Goal: Task Accomplishment & Management: Manage account settings

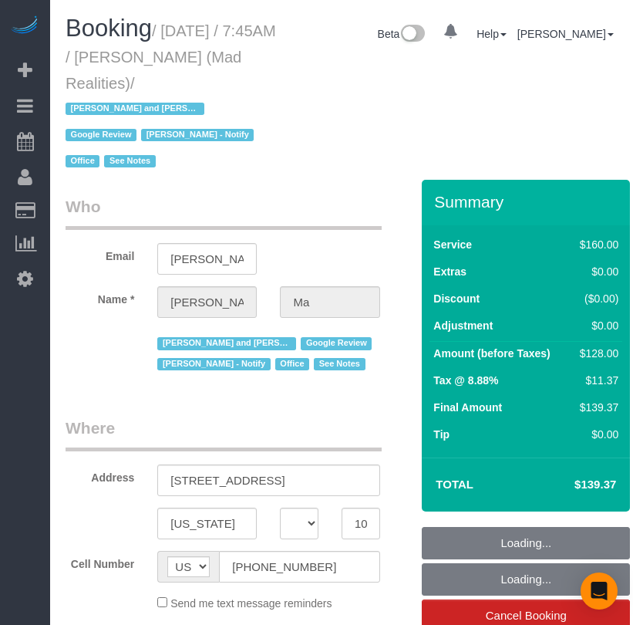
select select "NY"
select select "number:89"
select select "number:90"
select select "number:15"
select select "number:7"
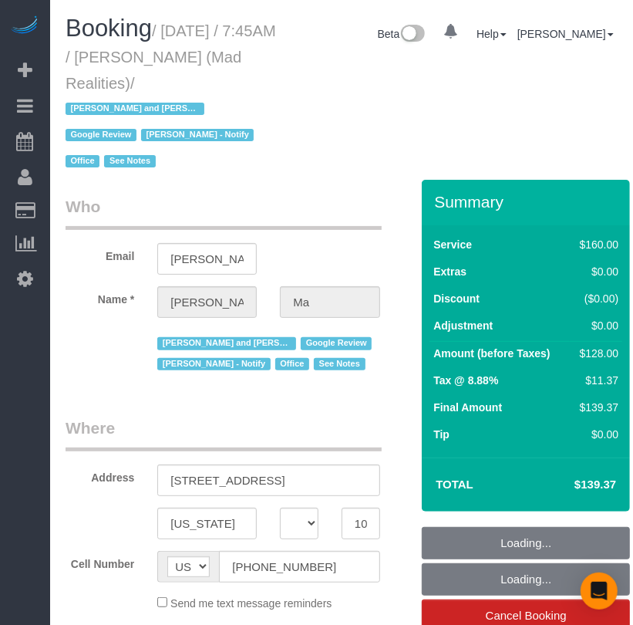
select select "string:stripe-pm_1PsB1j4VGloSiKo7cb06islp"
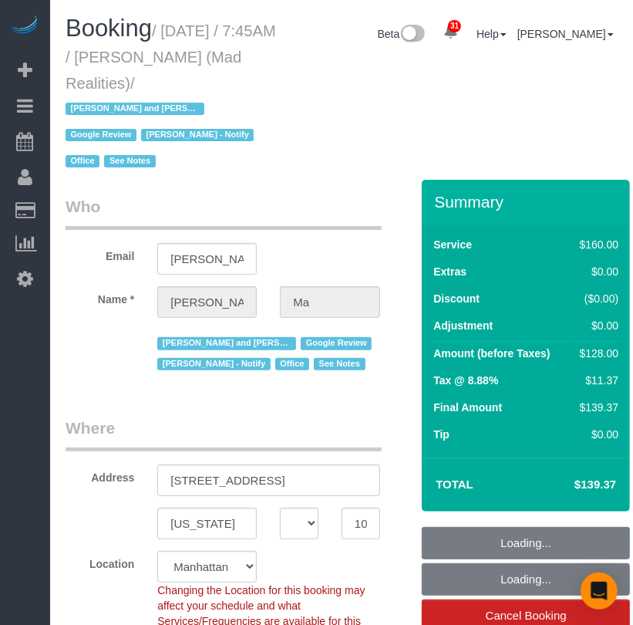
select select "object:1470"
click at [390, 563] on div "Location [GEOGRAPHIC_DATA] [GEOGRAPHIC_DATA] [GEOGRAPHIC_DATA] [GEOGRAPHIC_DATA…" at bounding box center [238, 597] width 368 height 93
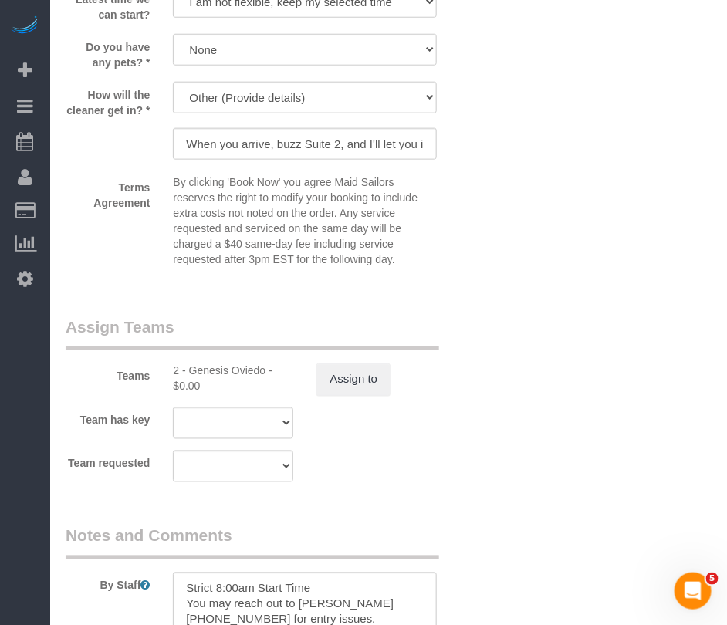
scroll to position [1346, 0]
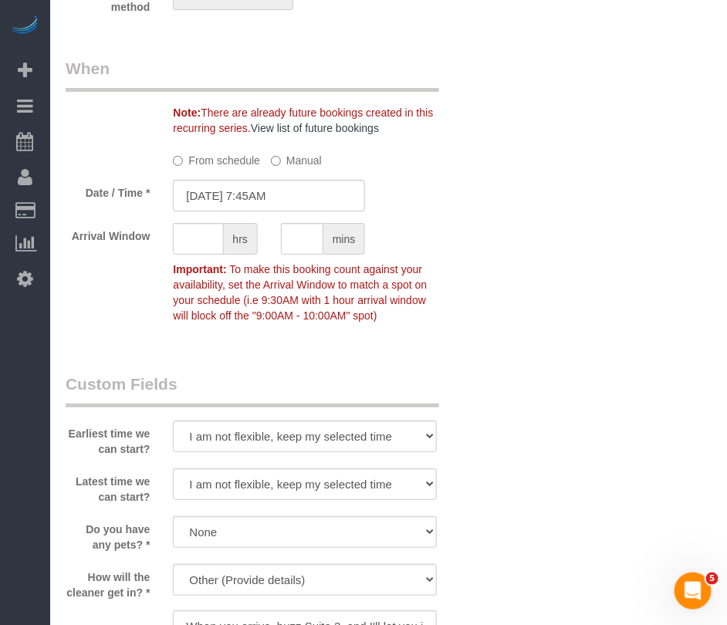
drag, startPoint x: 594, startPoint y: 581, endPoint x: 594, endPoint y: 561, distance: 20.1
click at [594, 581] on div "Who Email alice@madrealities.tv Name * Alice Ma Ana Rodriguez and Amidatou Pref…" at bounding box center [389, 109] width 646 height 2656
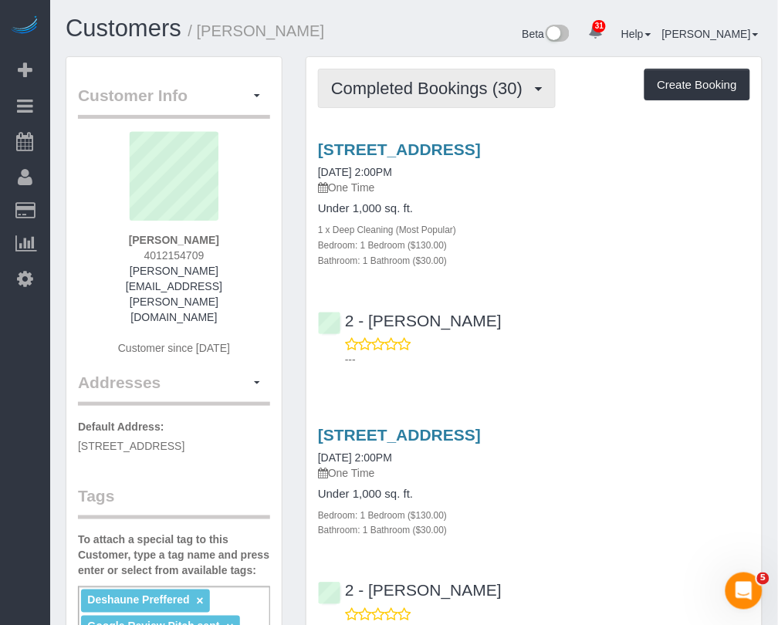
click at [426, 89] on span "Completed Bookings (30)" at bounding box center [430, 88] width 199 height 19
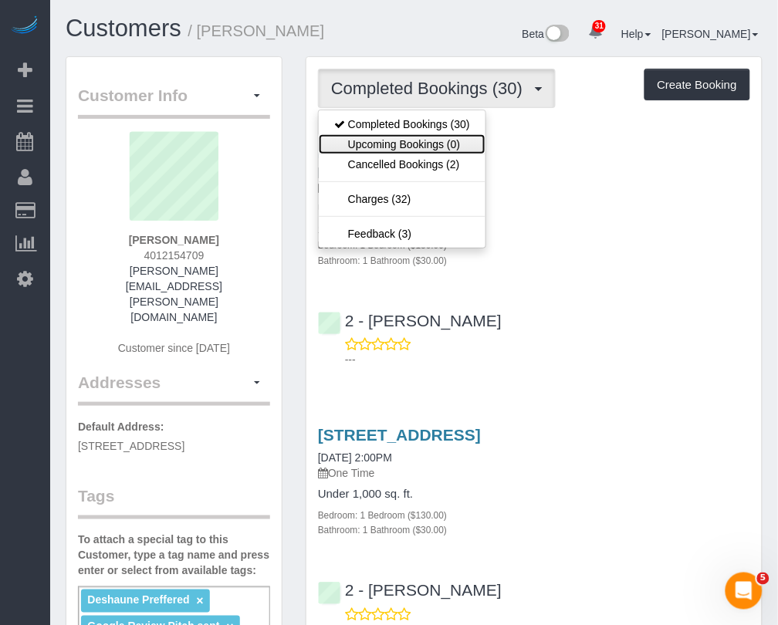
click at [429, 147] on link "Upcoming Bookings (0)" at bounding box center [402, 144] width 167 height 20
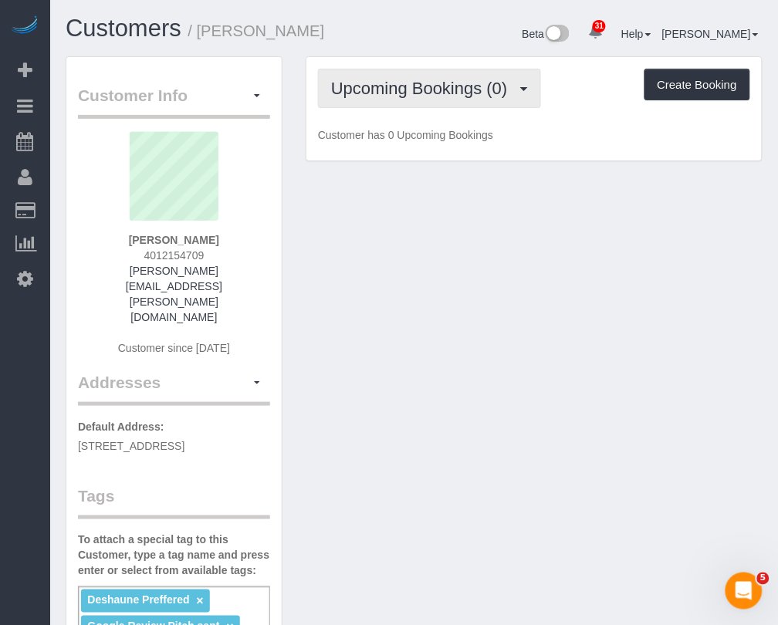
click at [424, 93] on span "Upcoming Bookings (0)" at bounding box center [423, 88] width 184 height 19
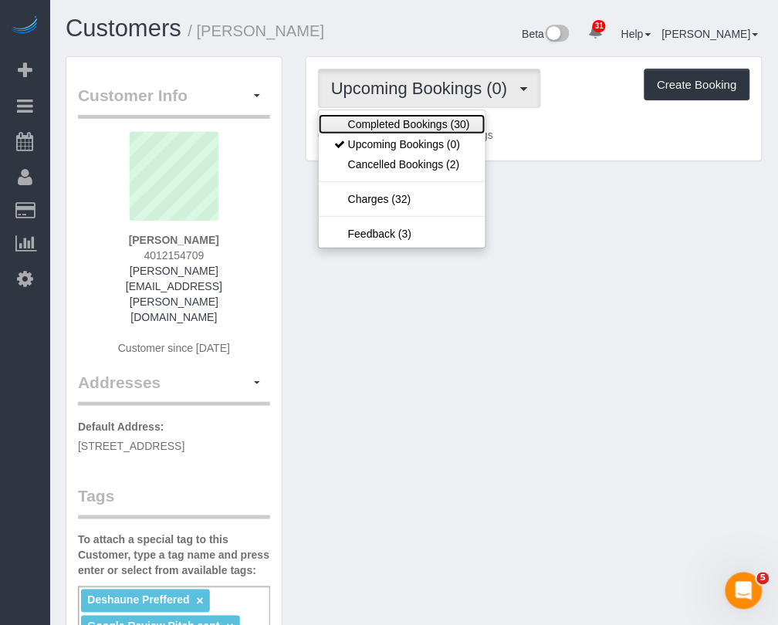
click at [429, 120] on link "Completed Bookings (30)" at bounding box center [402, 124] width 167 height 20
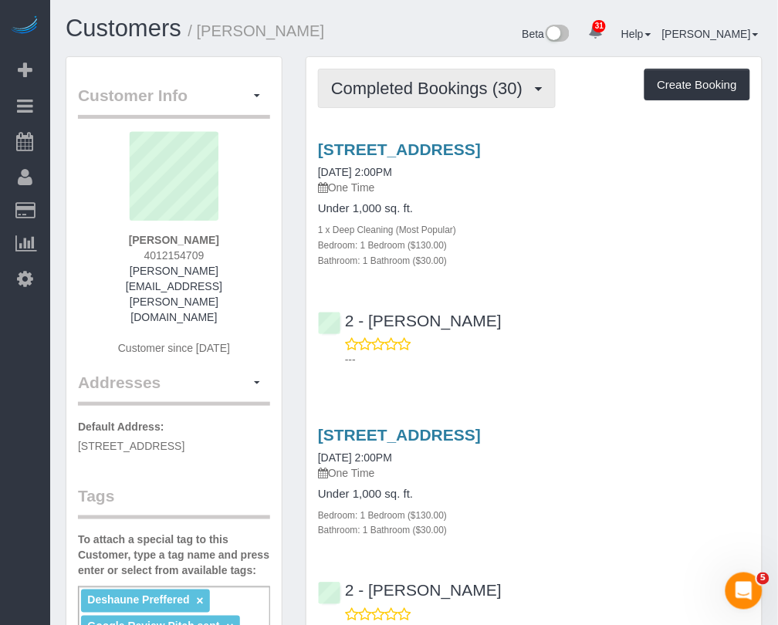
click at [425, 93] on span "Completed Bookings (30)" at bounding box center [430, 88] width 199 height 19
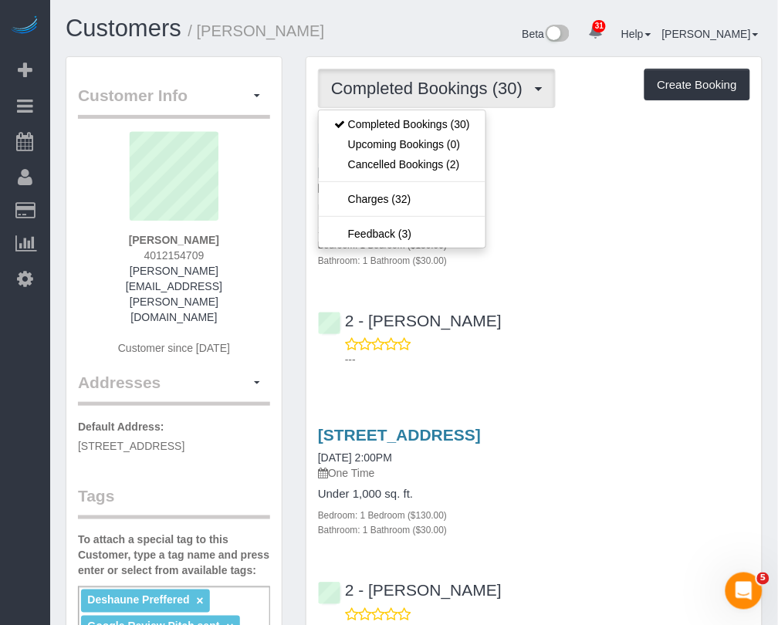
click at [555, 211] on h4 "Under 1,000 sq. ft." at bounding box center [534, 208] width 432 height 13
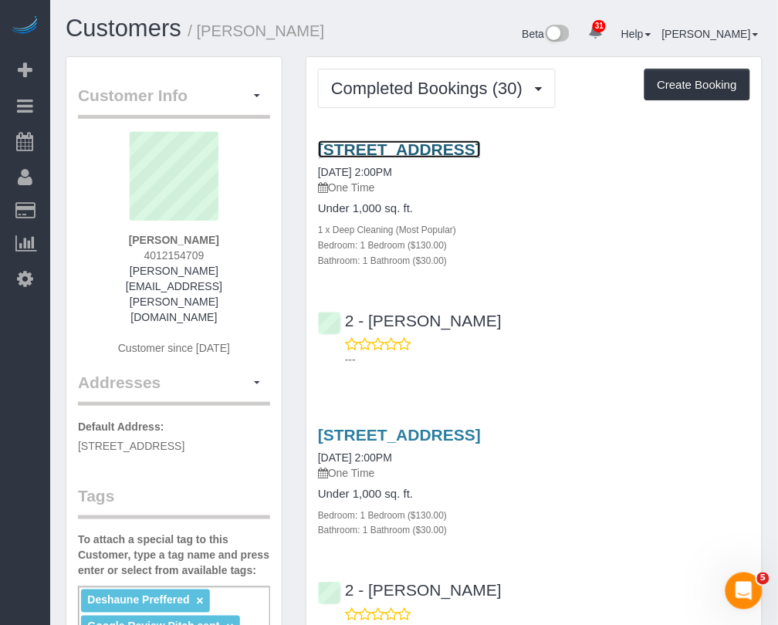
click at [481, 147] on link "343 Gold Street, Apt. 3102, Brooklyn, NY 11201" at bounding box center [399, 149] width 163 height 18
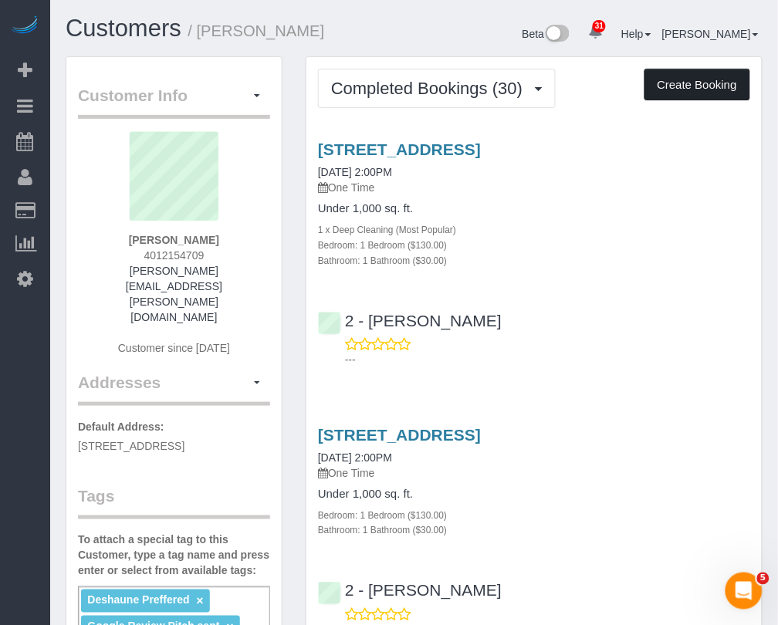
click at [692, 86] on button "Create Booking" at bounding box center [697, 85] width 106 height 32
select select "NY"
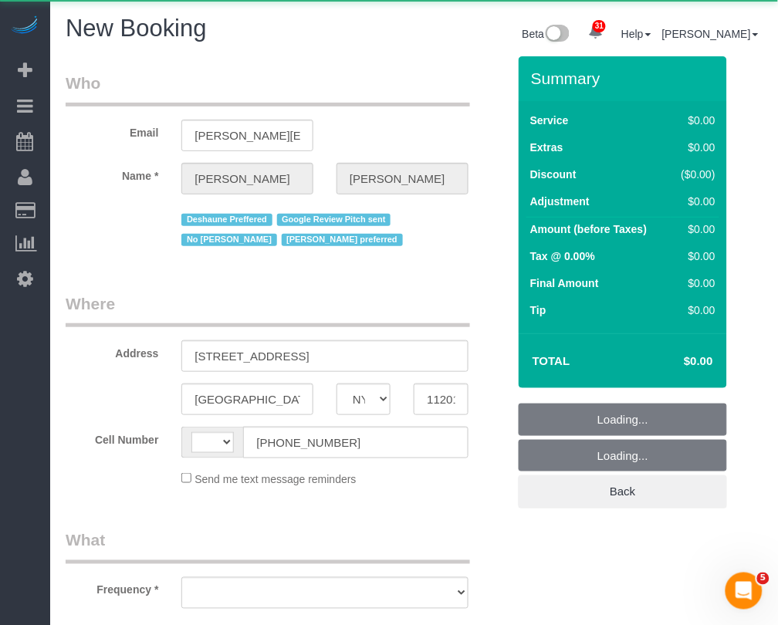
select select "number:89"
select select "number:90"
select select "string:US"
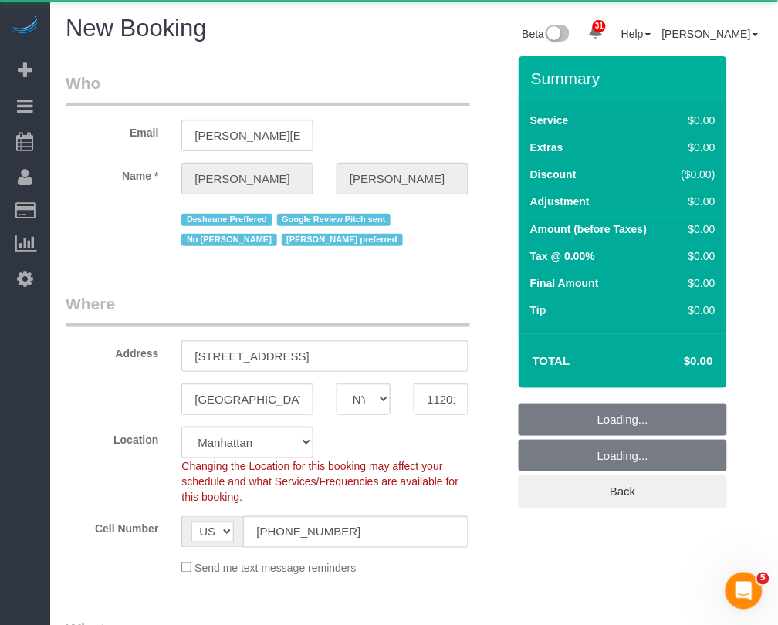
select select "object:3243"
select select "string:stripe-pm_1RnKLS4VGloSiKo7zabHhOBA"
select select "object:3628"
select select "6"
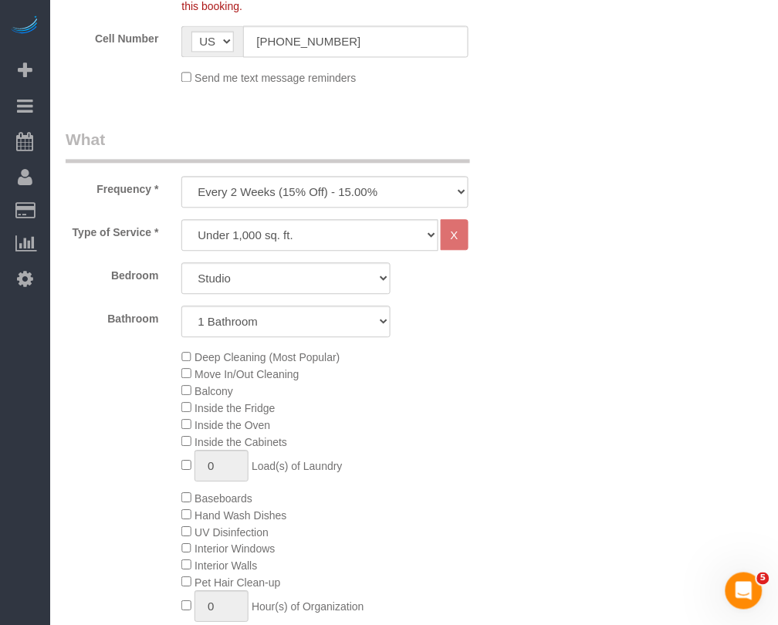
scroll to position [579, 0]
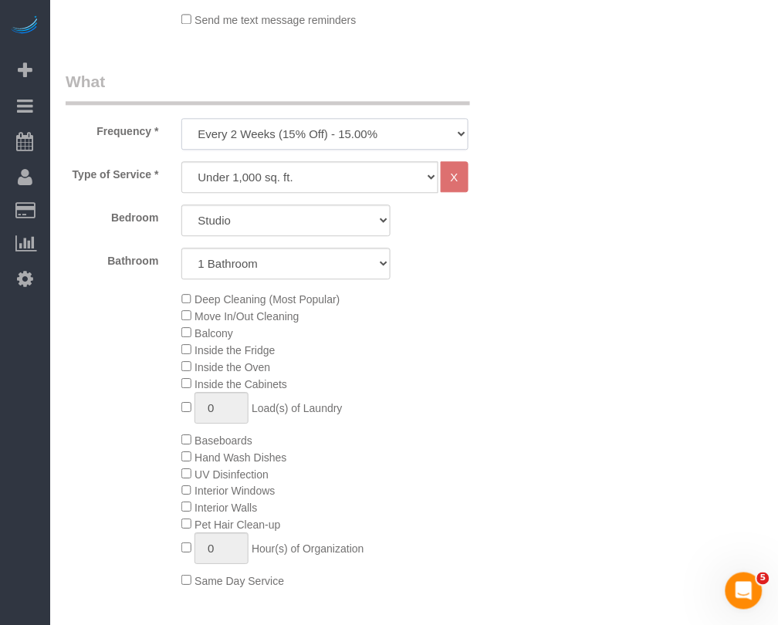
click at [382, 140] on select "One Time Weekly (20% Off) - 20.00% Every 2 Weeks (15% Off) - 15.00% Every 4 Wee…" at bounding box center [324, 134] width 286 height 32
select select "object:3674"
click at [181, 118] on select "One Time Weekly (20% Off) - 20.00% Every 2 Weeks (15% Off) - 15.00% Every 4 Wee…" at bounding box center [324, 134] width 286 height 32
click at [291, 228] on select "Studio 1 Bedroom 2 Bedrooms 3 Bedrooms" at bounding box center [285, 220] width 209 height 32
select select "1"
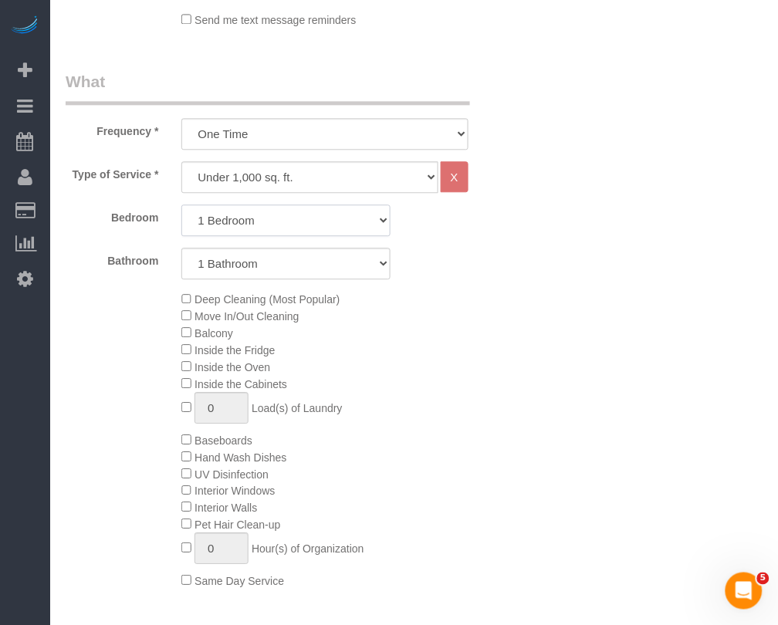
click at [181, 204] on select "Studio 1 Bedroom 2 Bedrooms 3 Bedrooms" at bounding box center [285, 220] width 209 height 32
click at [448, 322] on div "Deep Cleaning (Most Popular) Move In/Out Cleaning Balcony Inside the Fridge Ins…" at bounding box center [344, 440] width 348 height 299
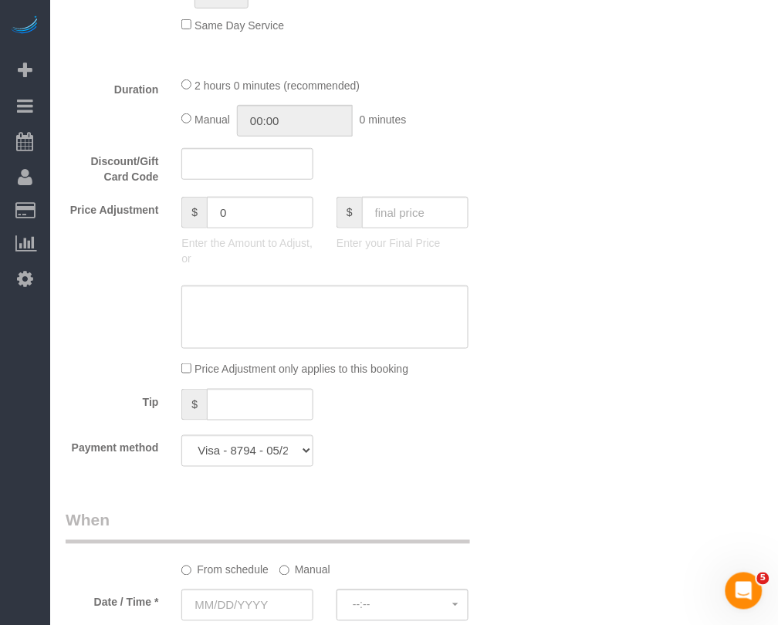
scroll to position [1350, 0]
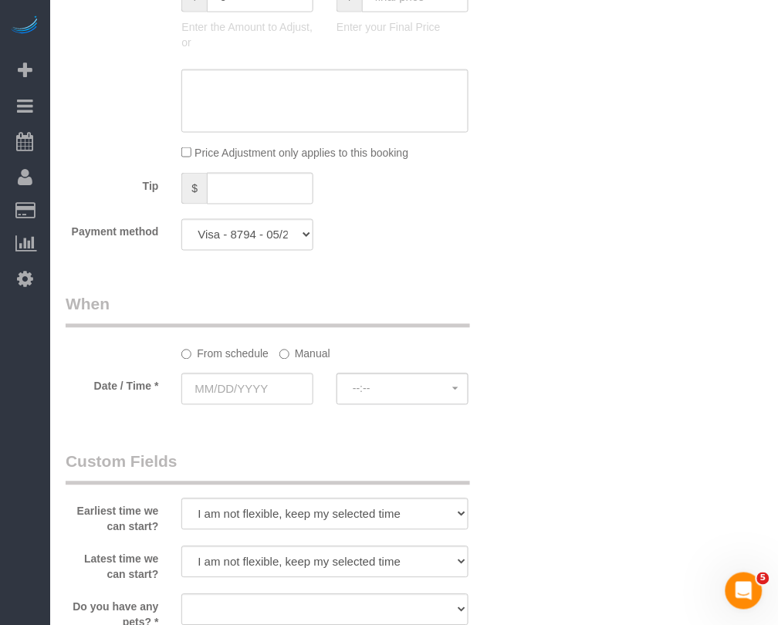
click at [310, 359] on label "Manual" at bounding box center [304, 351] width 51 height 21
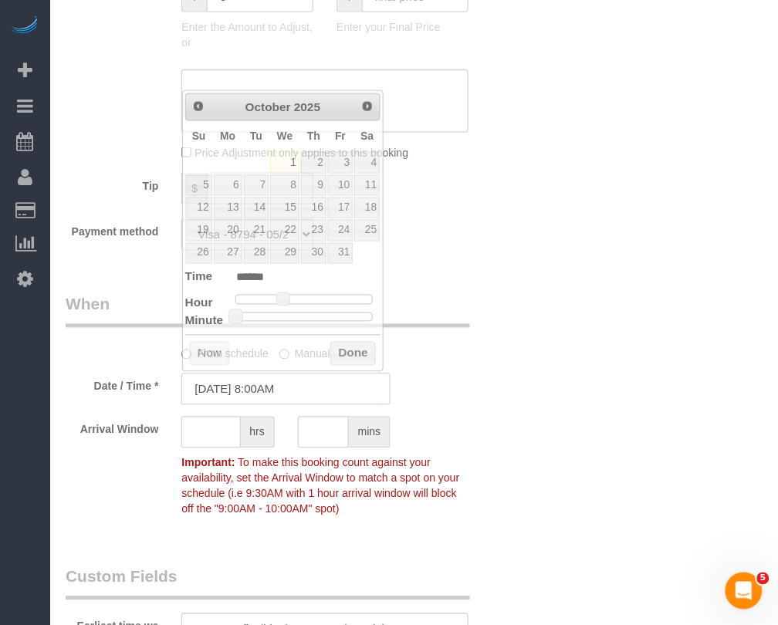
click at [325, 391] on input "10/01/2025 8:00AM" at bounding box center [285, 389] width 209 height 32
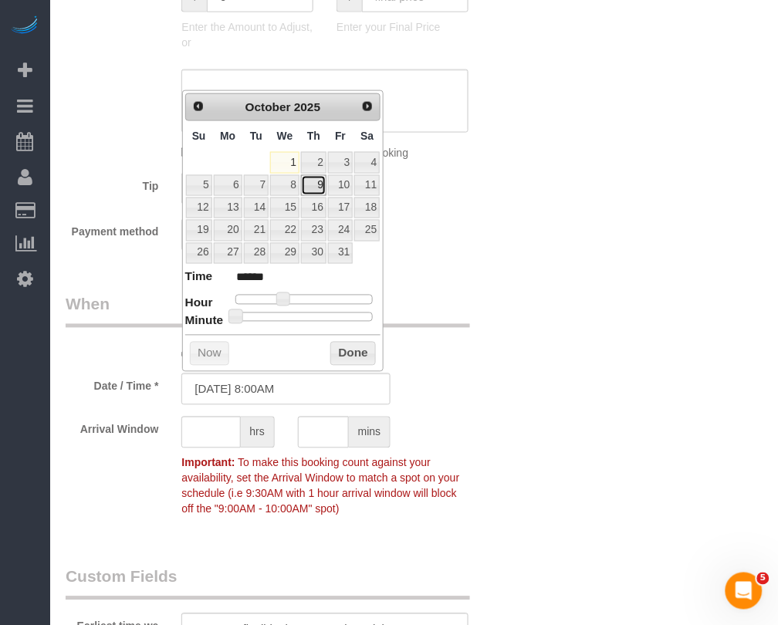
click at [322, 191] on link "9" at bounding box center [313, 185] width 25 height 21
type input "10/09/2025 9:00AM"
type input "******"
type input "10/09/2025 10:00AM"
type input "*******"
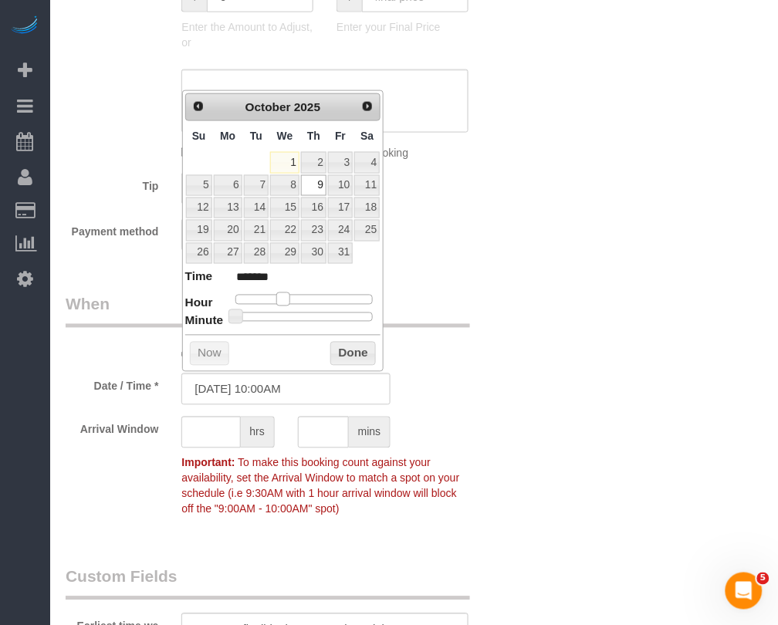
type input "10/09/2025 11:00AM"
type input "*******"
type input "10/09/2025 10:00AM"
type input "*******"
drag, startPoint x: 278, startPoint y: 301, endPoint x: 291, endPoint y: 297, distance: 13.7
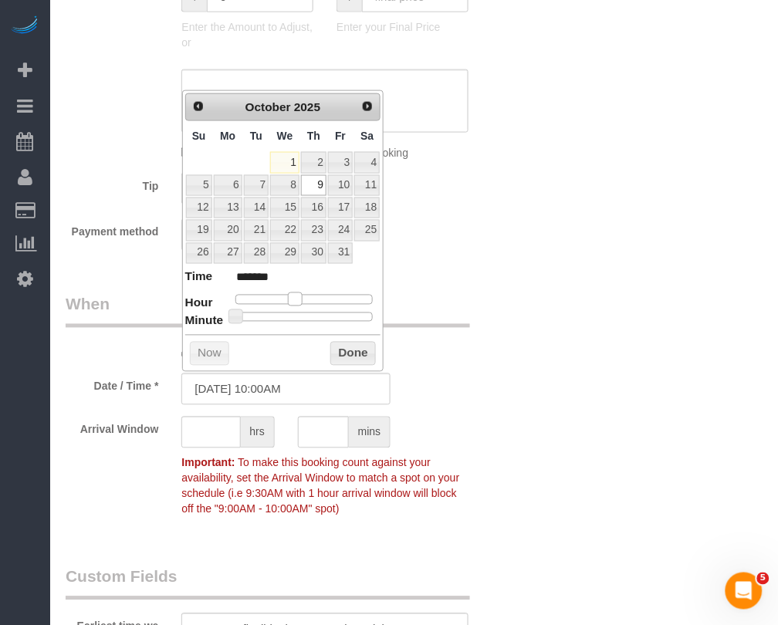
click at [291, 297] on span at bounding box center [295, 299] width 14 height 14
click at [349, 356] on button "Done" at bounding box center [353, 354] width 46 height 25
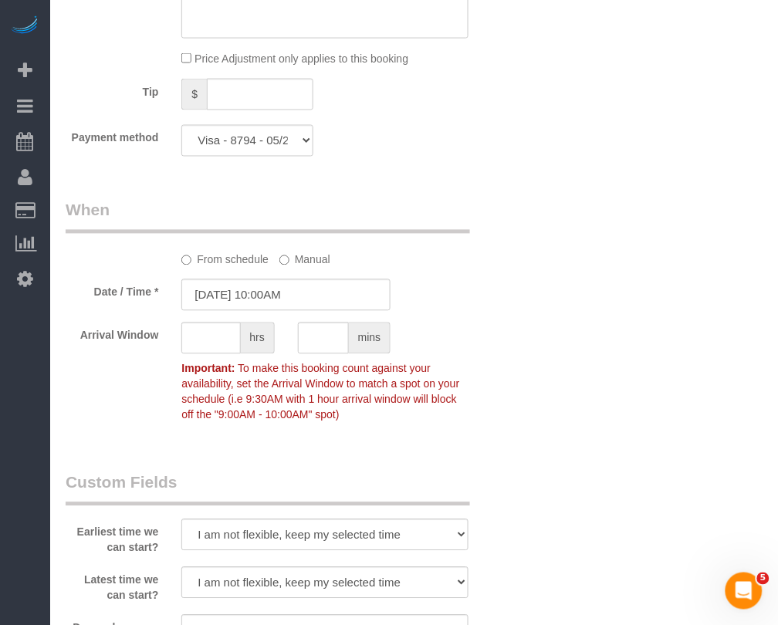
scroll to position [1736, 0]
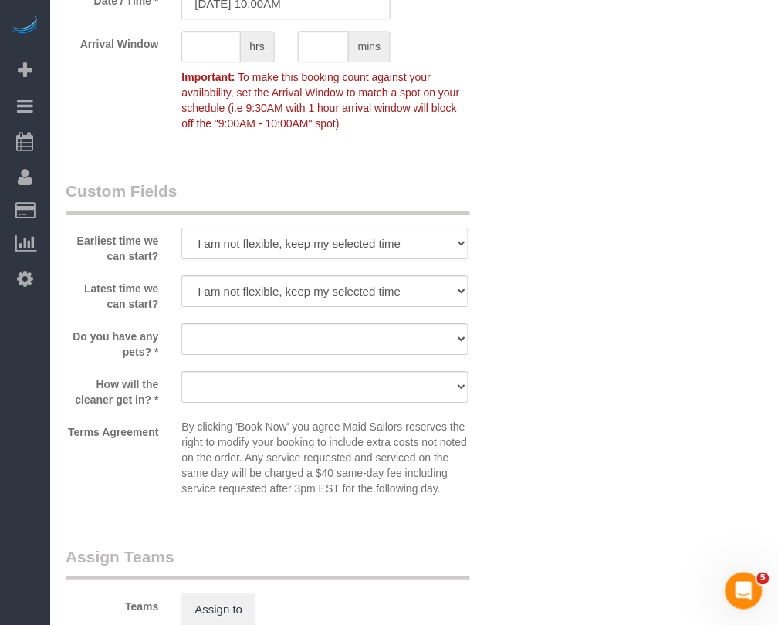
click at [433, 240] on select "I am not flexible, keep my selected time 8:00 AM 9:00 AM 10:00 AM 11:00 AM 12:0…" at bounding box center [324, 244] width 286 height 32
select select "number:58"
click at [181, 228] on select "I am not flexible, keep my selected time 8:00 AM 9:00 AM 10:00 AM 11:00 AM 12:0…" at bounding box center [324, 244] width 286 height 32
click at [418, 295] on select "I am not flexible, keep my selected time 8:00 AM 9:00 AM 10:00 AM 11:00 AM 12:0…" at bounding box center [324, 291] width 286 height 32
select select "number:72"
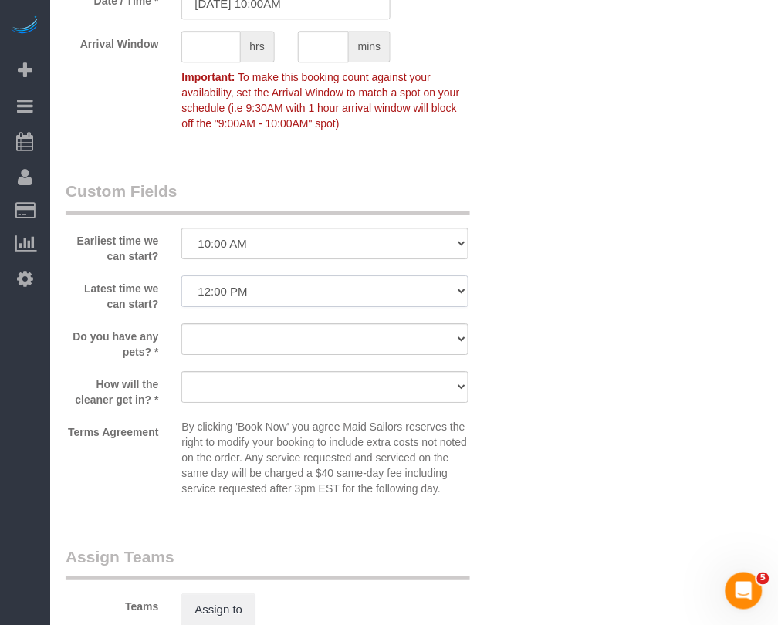
click at [181, 276] on select "I am not flexible, keep my selected time 8:00 AM 9:00 AM 10:00 AM 11:00 AM 12:0…" at bounding box center [324, 291] width 286 height 32
click at [410, 337] on select "Dog Cat None" at bounding box center [324, 339] width 286 height 32
click at [352, 340] on select "Dog Cat None" at bounding box center [324, 339] width 286 height 32
select select "number:15"
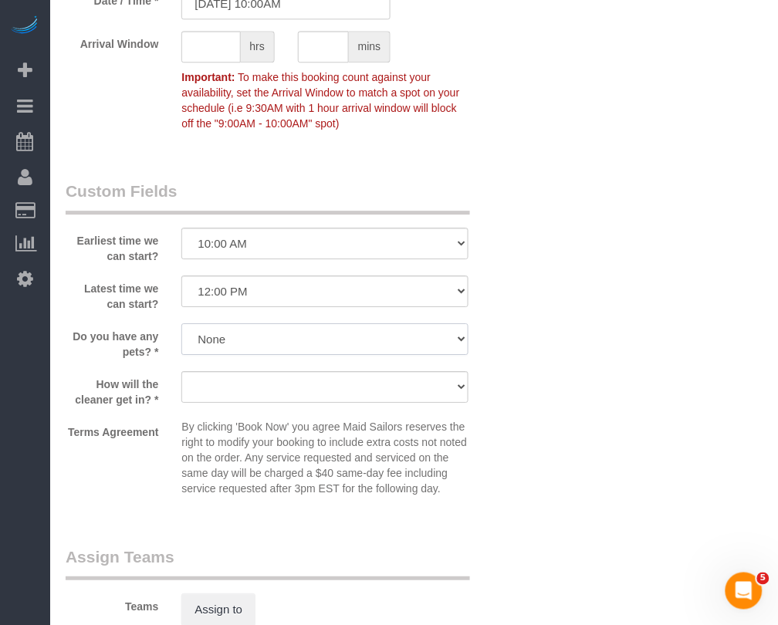
click at [181, 324] on select "Dog Cat None" at bounding box center [324, 339] width 286 height 32
click at [338, 393] on select "We'll let you in. Doorman/Front Desk has the key. Other (Provide details)" at bounding box center [324, 387] width 286 height 32
select select "number:5"
click at [181, 372] on select "We'll let you in. Doorman/Front Desk has the key. Other (Provide details)" at bounding box center [324, 387] width 286 height 32
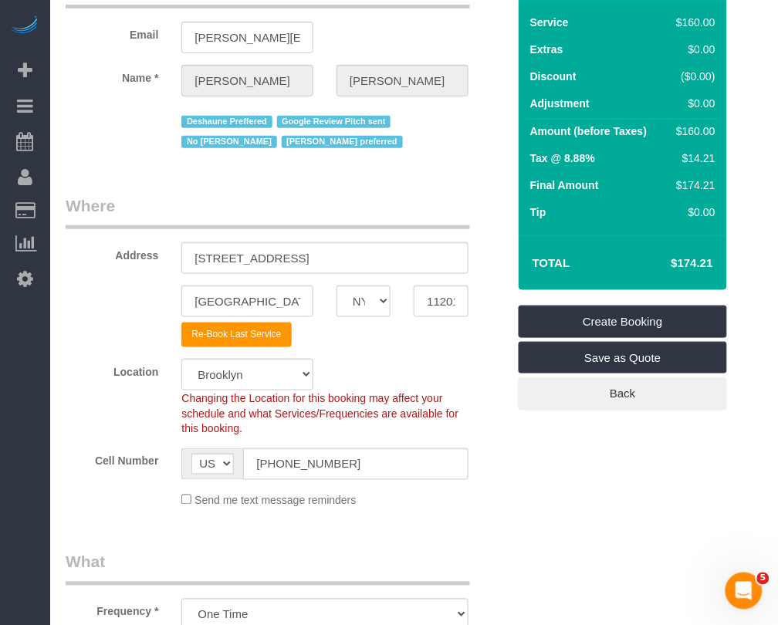
scroll to position [96, 0]
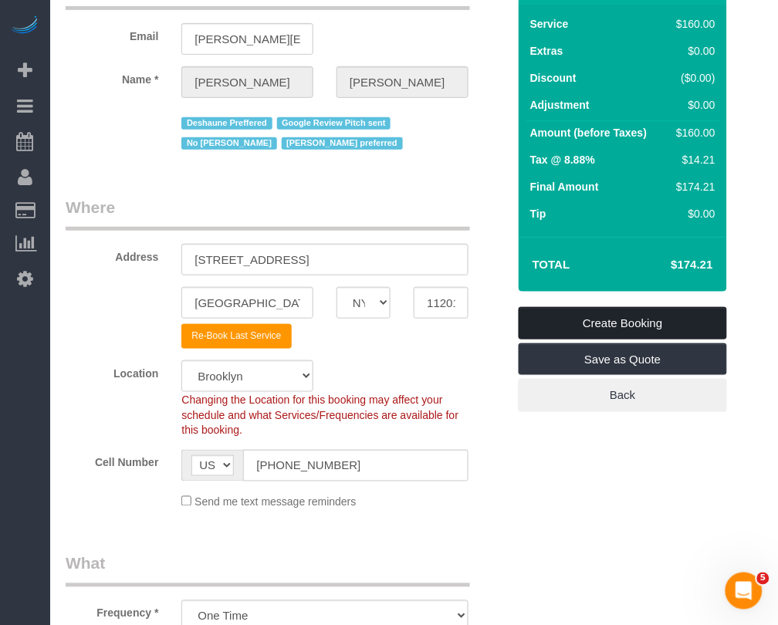
click at [569, 314] on link "Create Booking" at bounding box center [622, 323] width 208 height 32
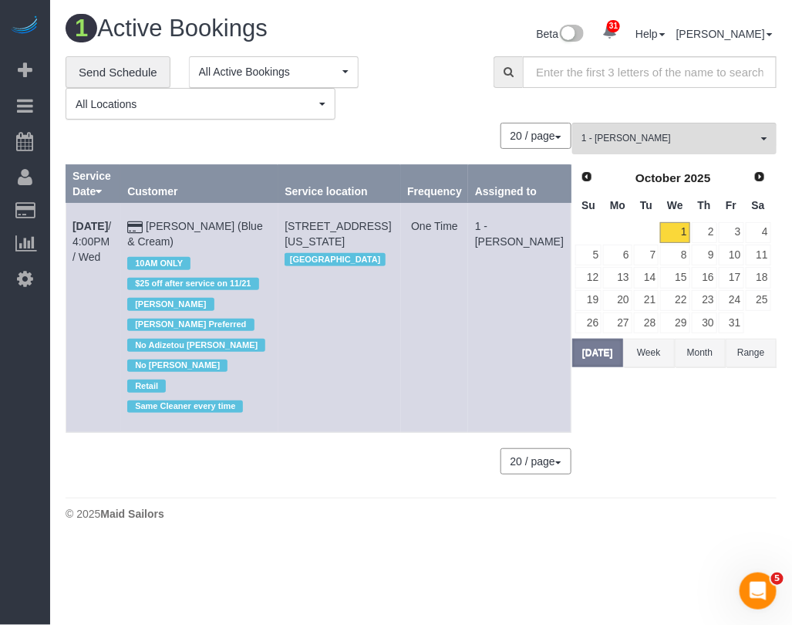
click at [238, 556] on body "31 Beta Your Notifications You have 0 alerts × You have 9 to charge for 09/30/2…" at bounding box center [396, 312] width 792 height 625
drag, startPoint x: 70, startPoint y: 214, endPoint x: 204, endPoint y: 243, distance: 137.4
click at [204, 243] on tr "Oct 1st / 4:00PM / Wed Jeff Goldstein (Blue & Cream) 10AM ONLY $25 off after se…" at bounding box center [318, 318] width 505 height 230
copy tr "Oct 1st / 4:00PM / Wed Jeff Goldstein (Blue & Cream)"
click at [356, 534] on body "31 Beta Your Notifications You have 0 alerts × You have 9 to charge for 09/30/2…" at bounding box center [396, 312] width 792 height 625
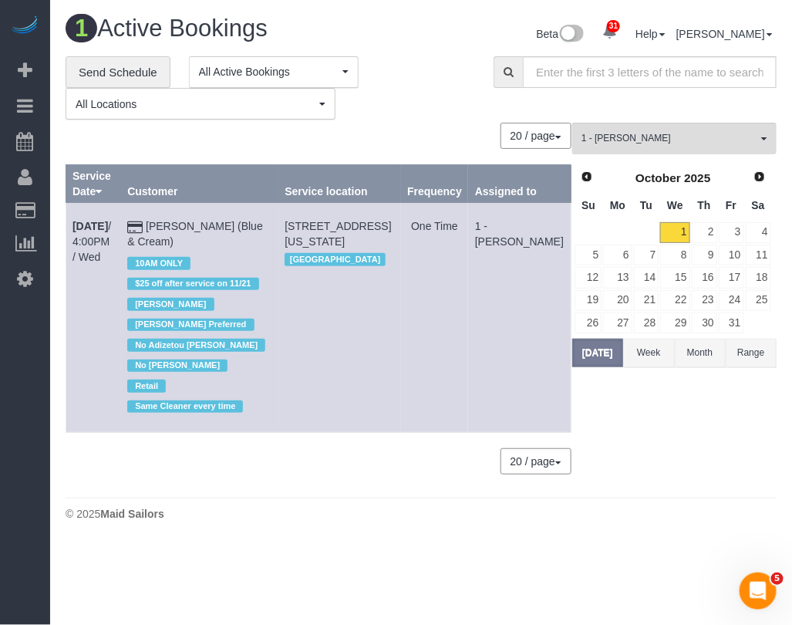
click at [202, 572] on body "31 Beta Your Notifications You have 0 alerts × You have 9 to charge for 09/30/2…" at bounding box center [396, 312] width 792 height 625
click at [101, 228] on b "Oct 1st" at bounding box center [90, 226] width 35 height 12
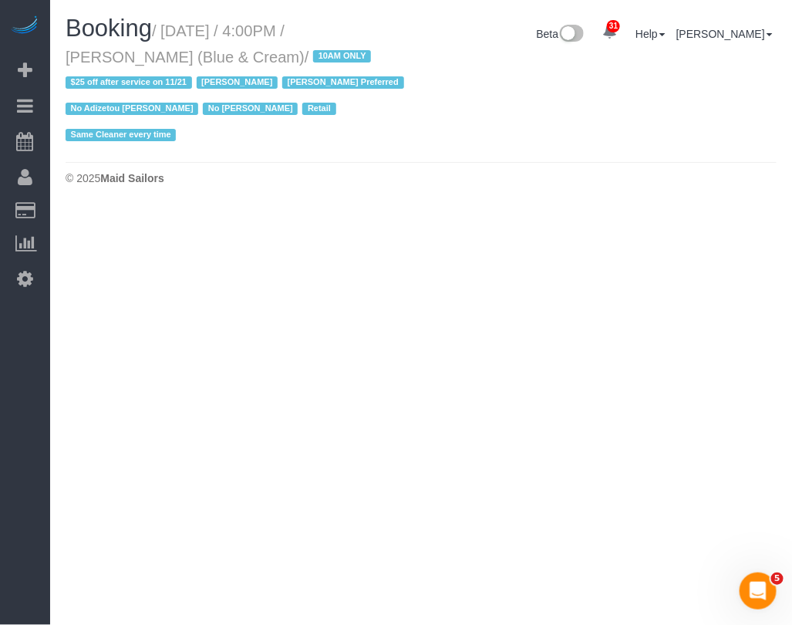
select select "NY"
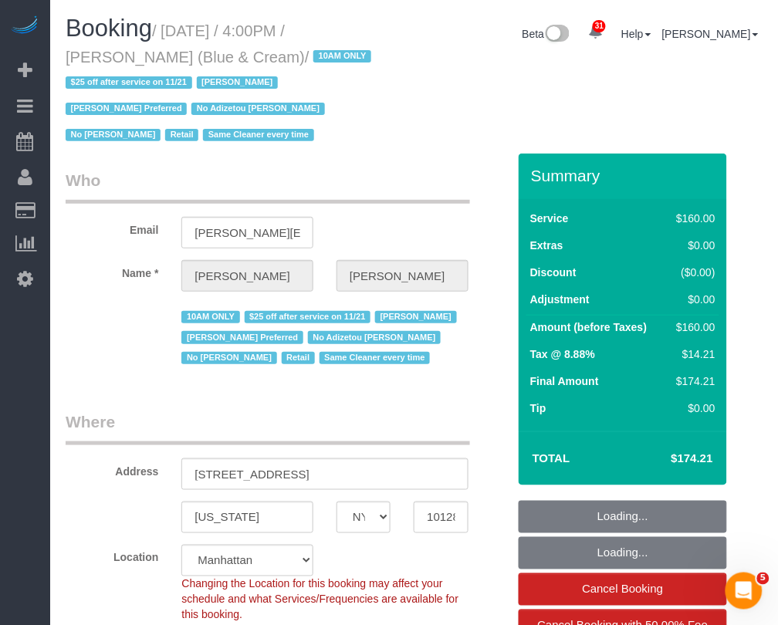
select select "number:89"
select select "number:90"
select select "number:15"
select select "number:5"
select select "object:5837"
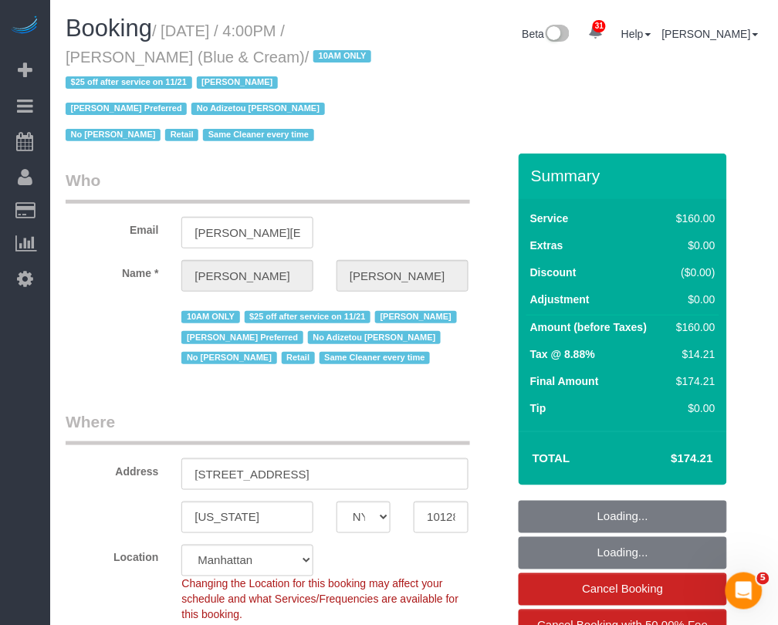
select select "spot1"
select select "object:6313"
select select "string:stripe-pm_1RrPad4VGloSiKo7K45zcC9I"
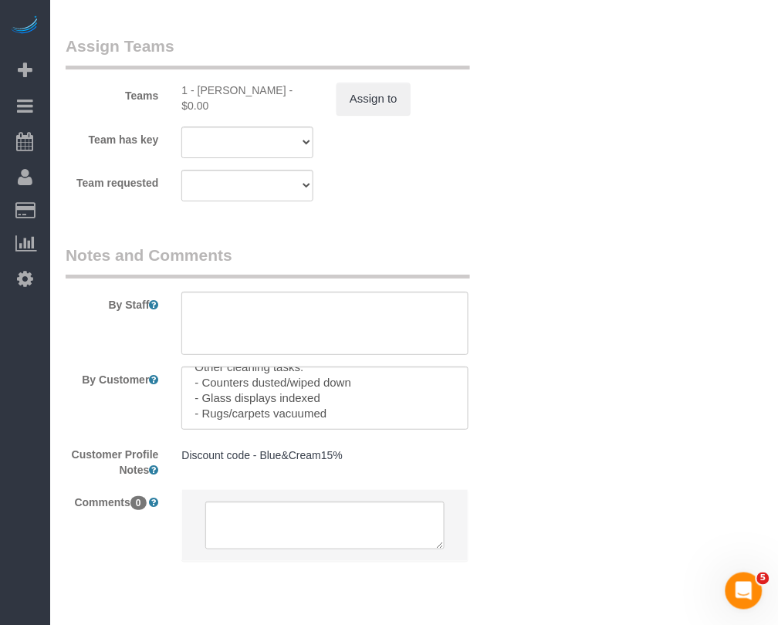
scroll to position [230, 0]
click at [464, 141] on div "Team has key 1 - Inez Jackson 000- Donna Mercado 000 - Partnerships 000 - TEAM …" at bounding box center [286, 143] width 464 height 32
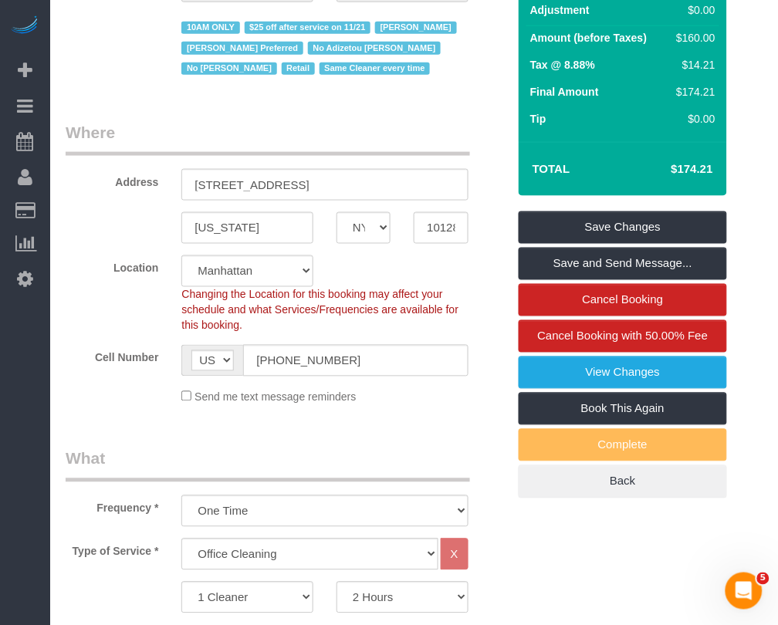
scroll to position [0, 0]
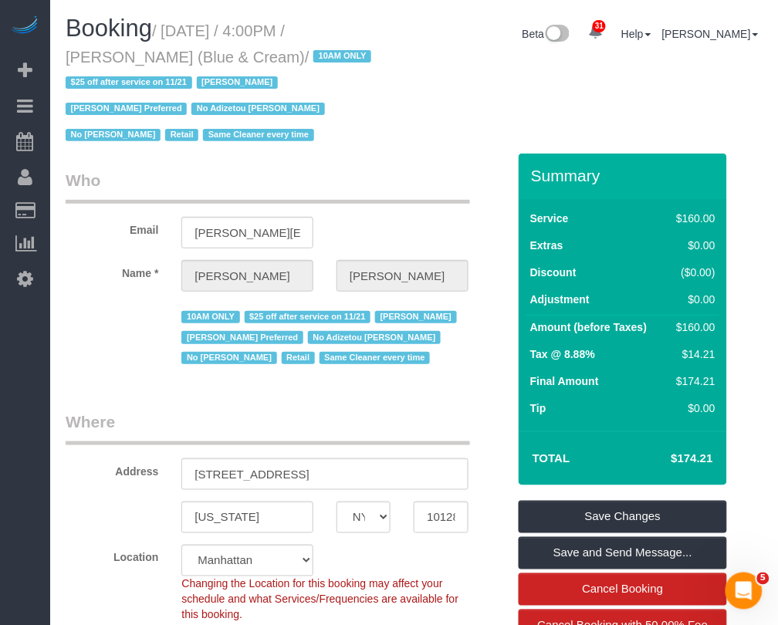
click at [482, 268] on div "Name * Jeff Goldstein" at bounding box center [286, 276] width 464 height 32
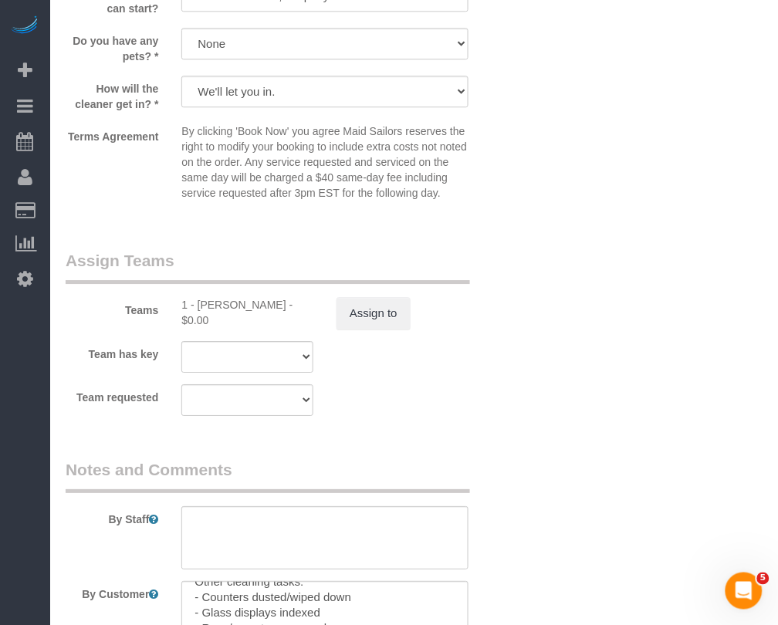
scroll to position [1594, 0]
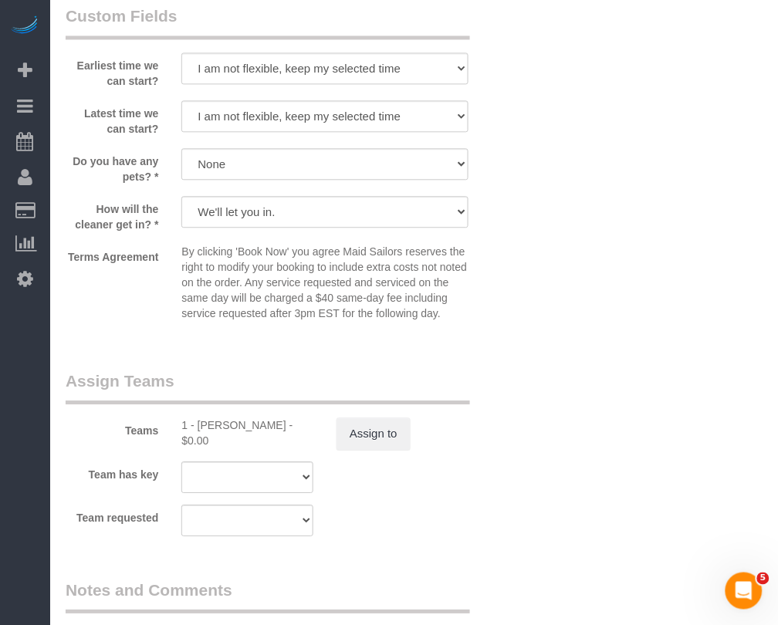
click at [444, 517] on div "Team requested 1 - Inez Jackson 000- Donna Mercado 000 - Partnerships 000 - TEA…" at bounding box center [286, 520] width 464 height 32
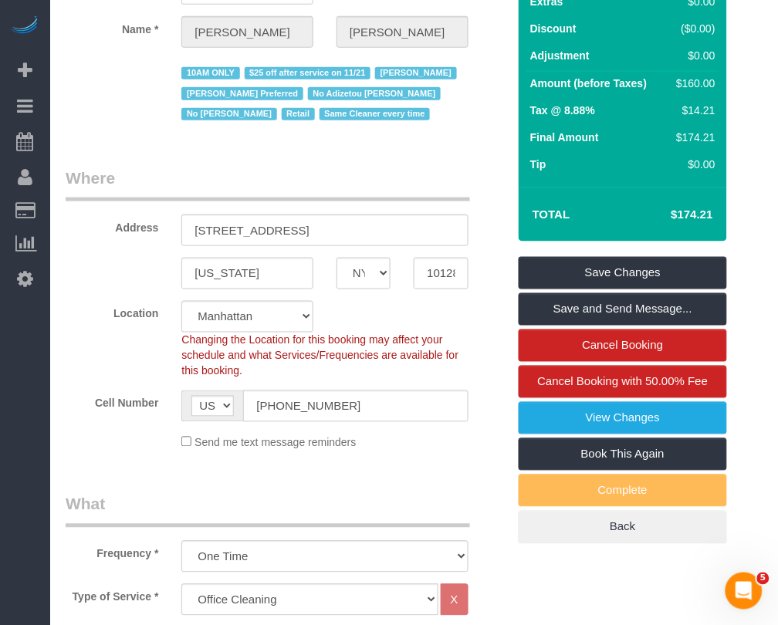
scroll to position [0, 0]
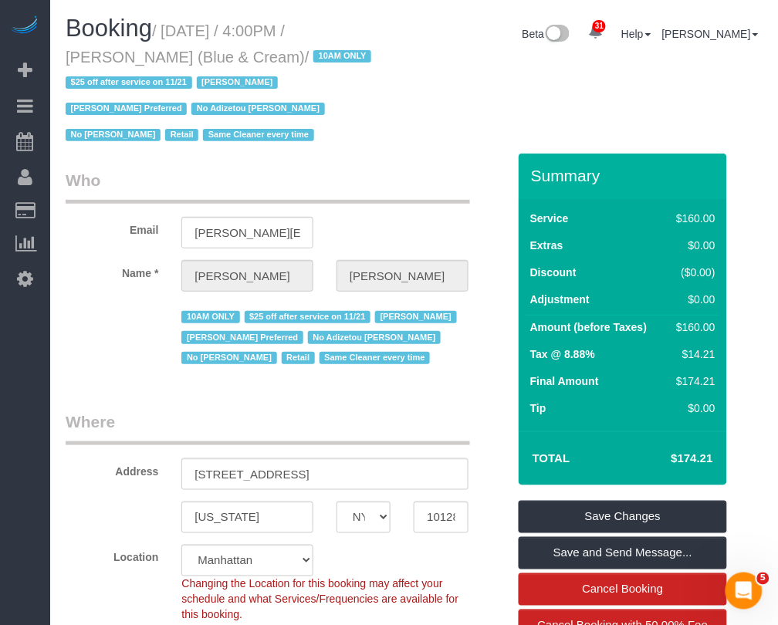
drag, startPoint x: 166, startPoint y: 35, endPoint x: 241, endPoint y: 56, distance: 78.6
click at [241, 56] on small "/ October 01, 2025 / 4:00PM / Jeff Goldstein (Blue & Cream) / 10AM ONLY $25 off…" at bounding box center [221, 83] width 310 height 122
copy small "October 01, 2025 / 4:00PM / Jeff Goldstein (Blue & Cream)"
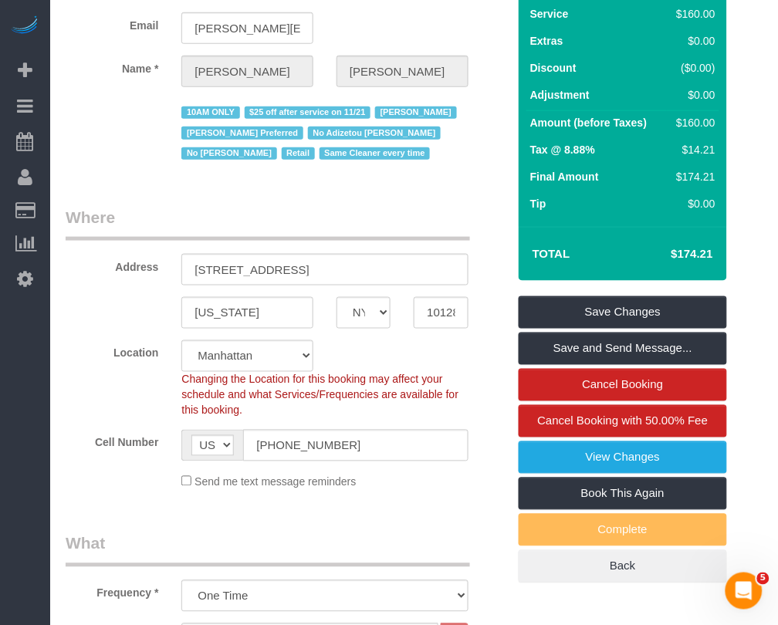
scroll to position [193, 0]
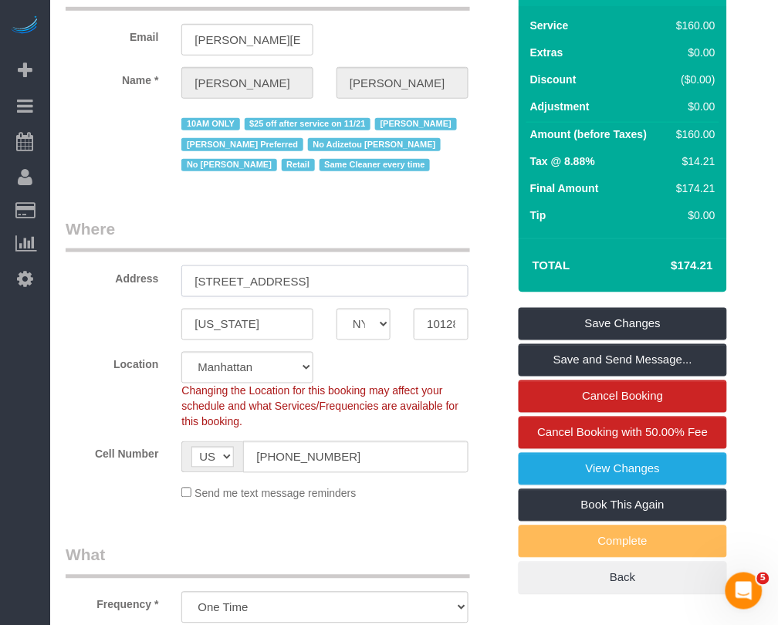
drag, startPoint x: 194, startPoint y: 278, endPoint x: 314, endPoint y: 290, distance: 120.2
click at [314, 290] on input "1196 Madison Ave" at bounding box center [324, 281] width 286 height 32
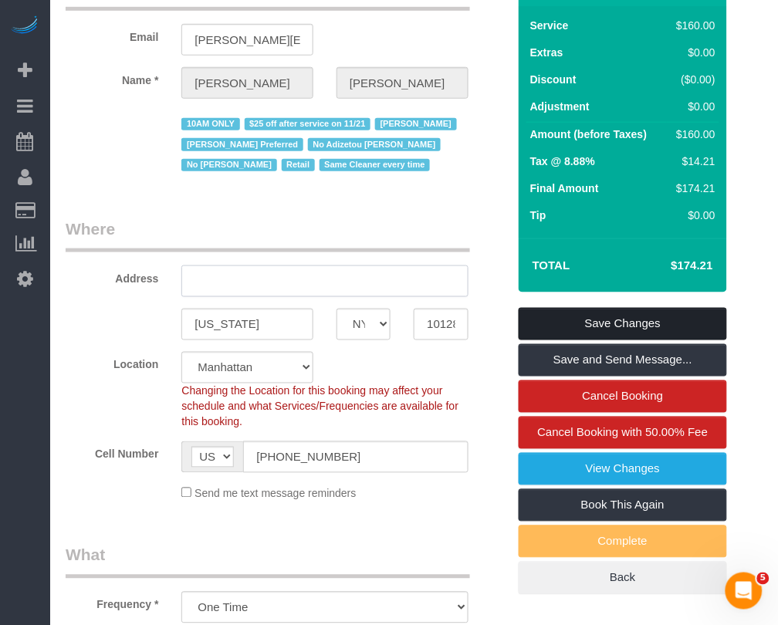
type input "1196 Madison Ave"
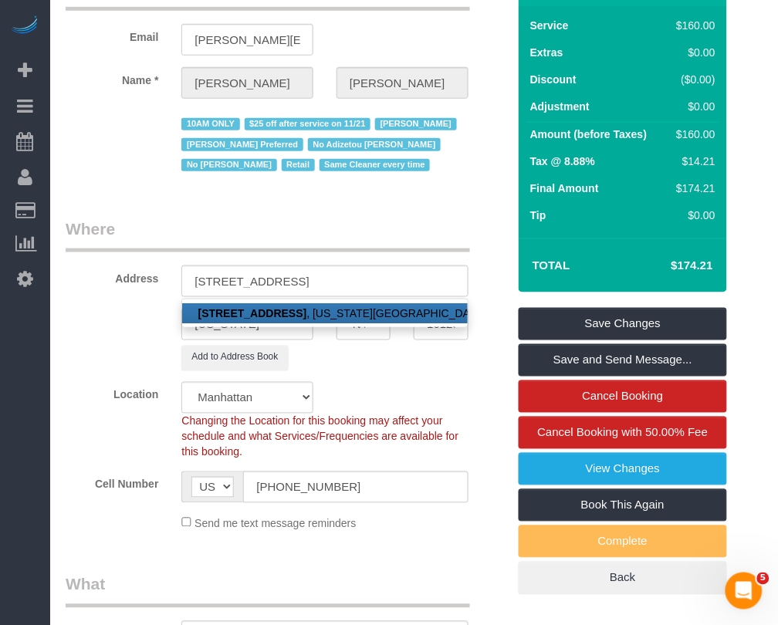
click at [415, 231] on legend "Where" at bounding box center [268, 235] width 404 height 35
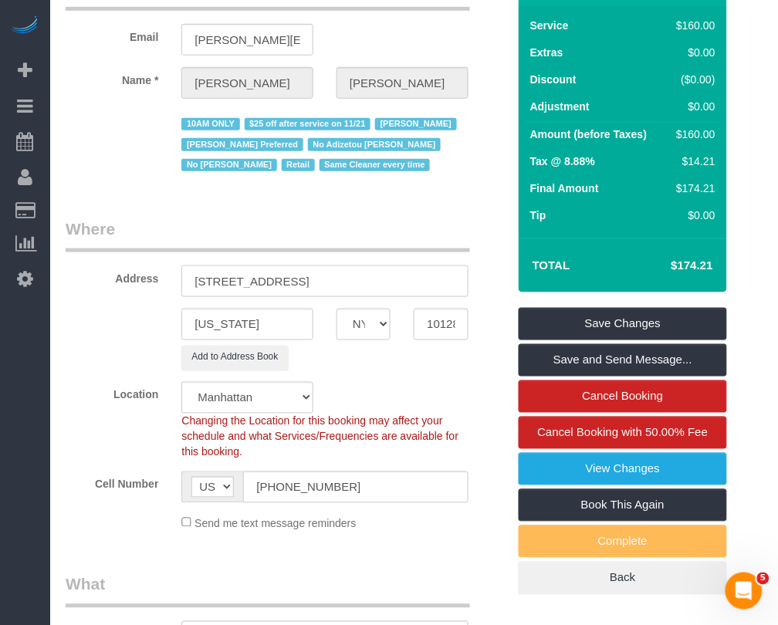
drag, startPoint x: 324, startPoint y: 282, endPoint x: 113, endPoint y: 264, distance: 211.4
click at [113, 264] on div "Address 1196 Madison Ave" at bounding box center [286, 257] width 464 height 79
click at [440, 326] on input "10128" at bounding box center [440, 325] width 54 height 32
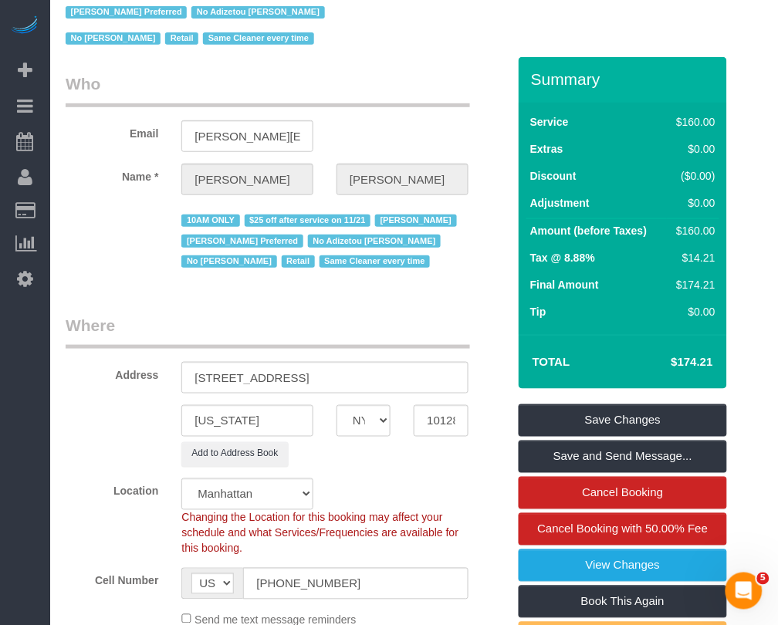
scroll to position [0, 0]
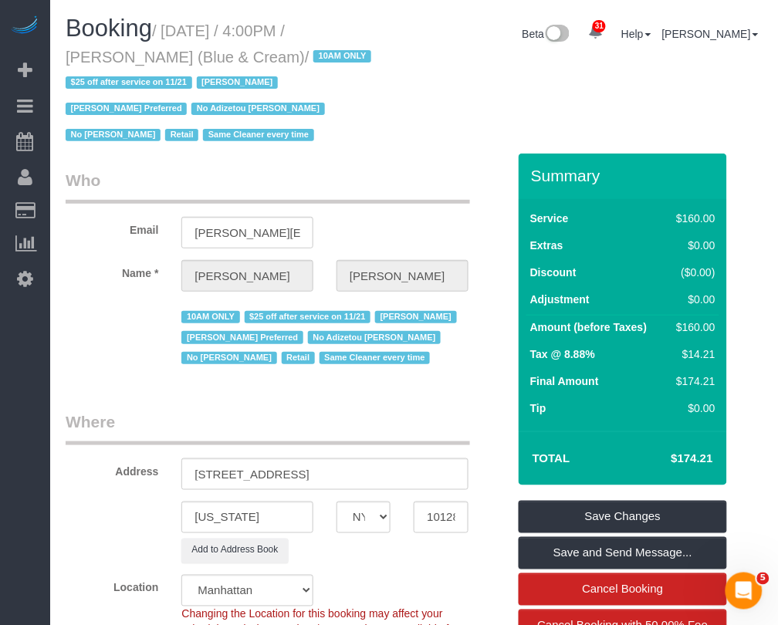
click at [414, 441] on legend "Where" at bounding box center [268, 427] width 404 height 35
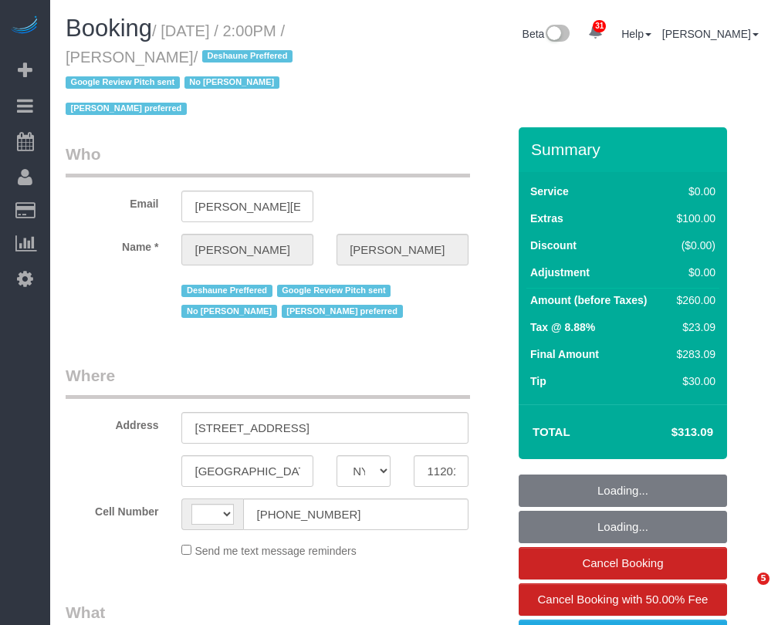
select select "NY"
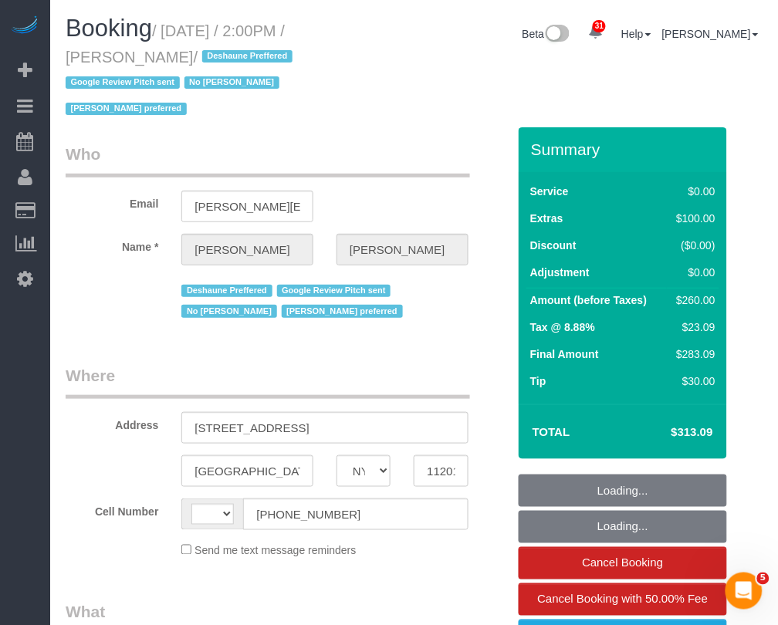
select select "1"
select select "number:60"
select select "number:74"
select select "number:15"
select select "number:5"
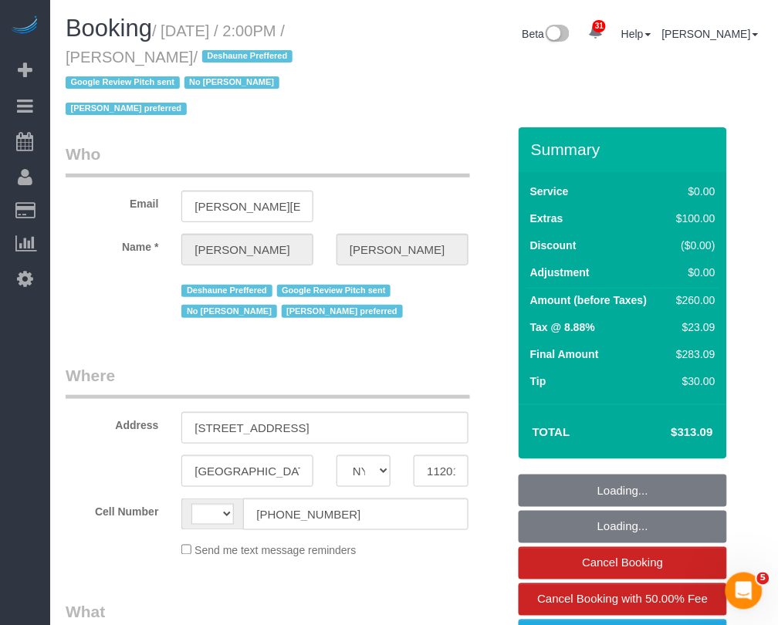
select select "string:[GEOGRAPHIC_DATA]"
select select "object:1084"
select select "string:stripe-pm_1RnKLS4VGloSiKo7zabHhOBA"
select select "spot1"
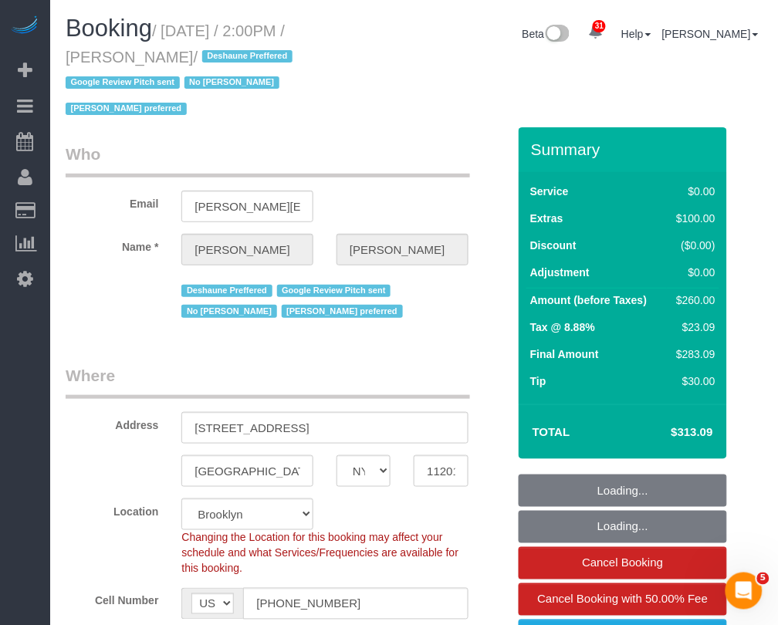
select select "object:1445"
select select "1"
select select "spot6"
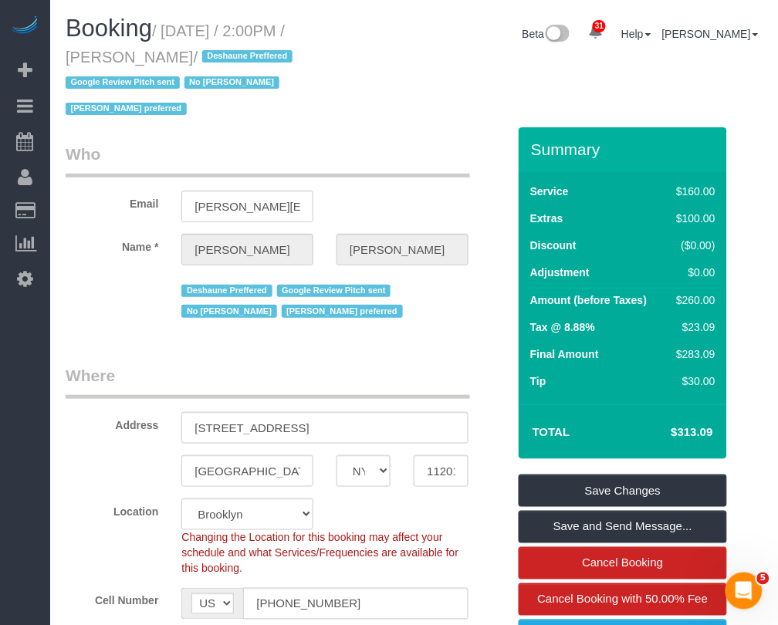
click at [483, 521] on div "Location [GEOGRAPHIC_DATA] [GEOGRAPHIC_DATA] [GEOGRAPHIC_DATA] [GEOGRAPHIC_DATA…" at bounding box center [286, 537] width 464 height 78
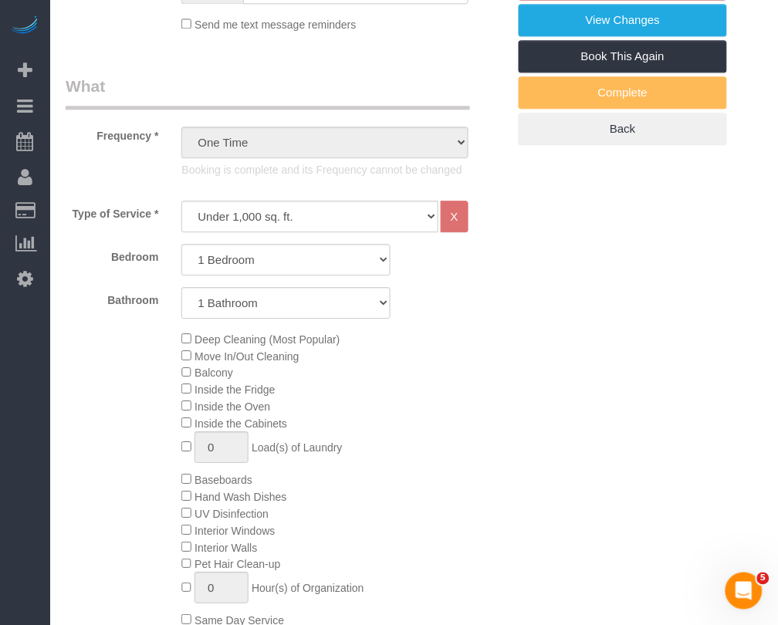
scroll to position [579, 0]
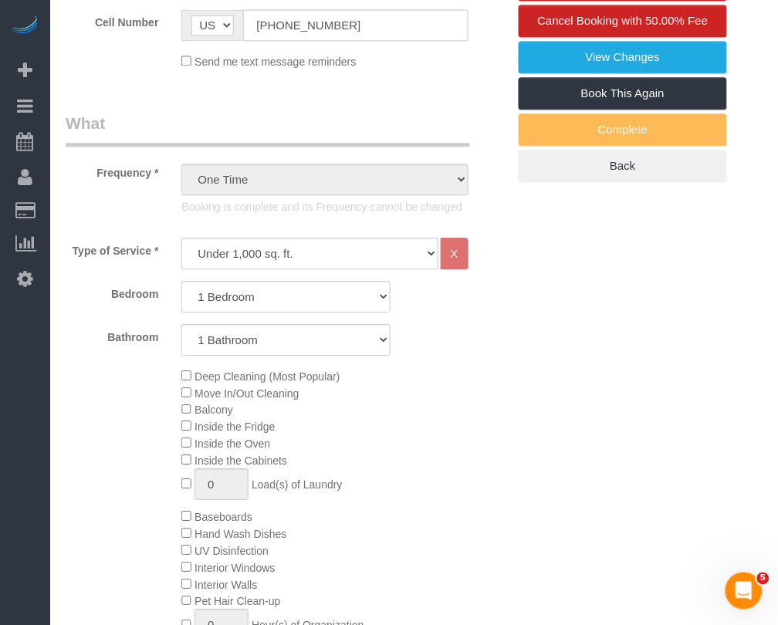
drag, startPoint x: 540, startPoint y: 559, endPoint x: 549, endPoint y: 559, distance: 9.3
drag, startPoint x: 463, startPoint y: 556, endPoint x: 467, endPoint y: 546, distance: 10.7
click at [464, 556] on div "Deep Cleaning (Most Popular) Move In/Out Cleaning Balcony Inside the Fridge Ins…" at bounding box center [344, 516] width 348 height 299
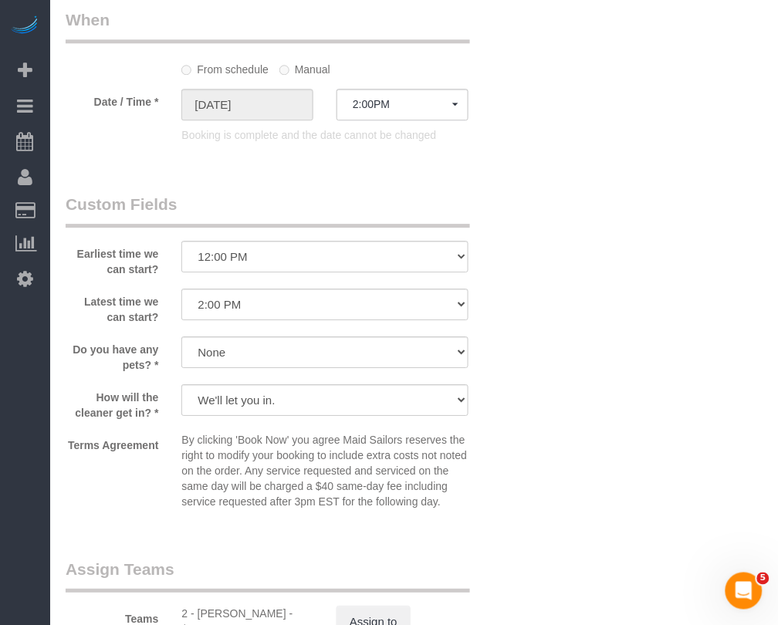
scroll to position [1736, 0]
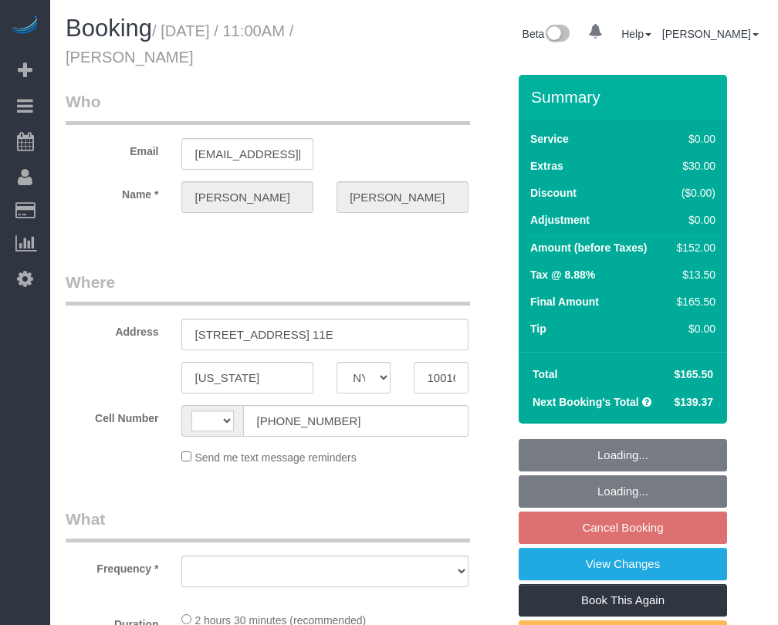
select select "NY"
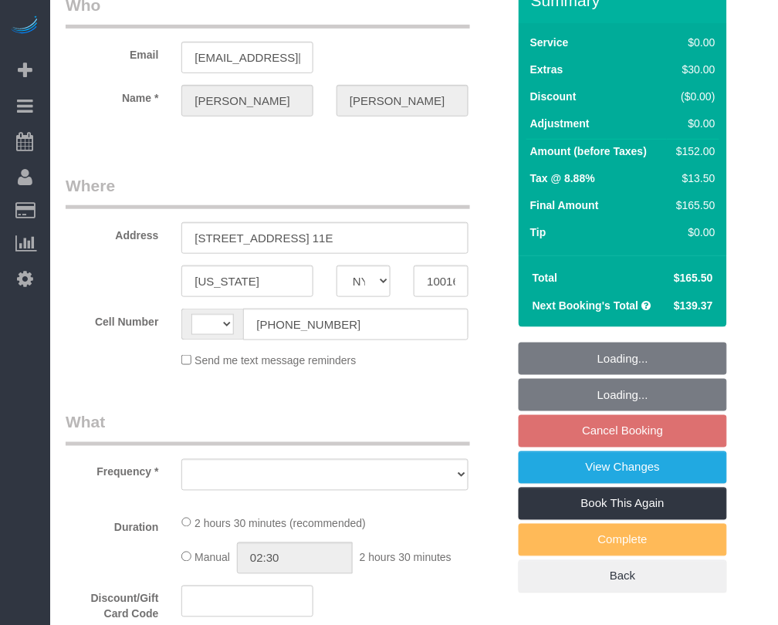
select select "object:562"
select select "string:stripe-pm_1Pehcb4VGloSiKo7kAgfW8VD"
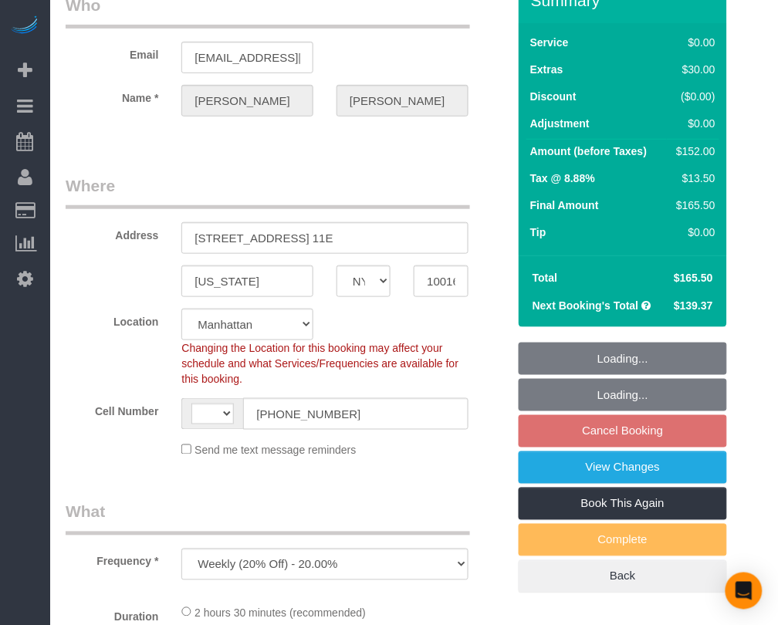
select select "object:572"
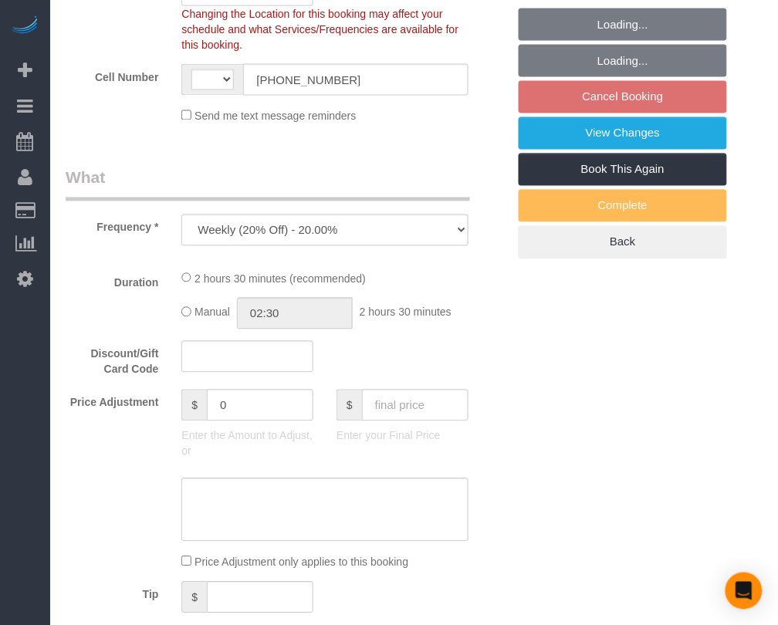
select select "string:[GEOGRAPHIC_DATA]"
select select "number:89"
select select "number:90"
select select "number:15"
select select "number:6"
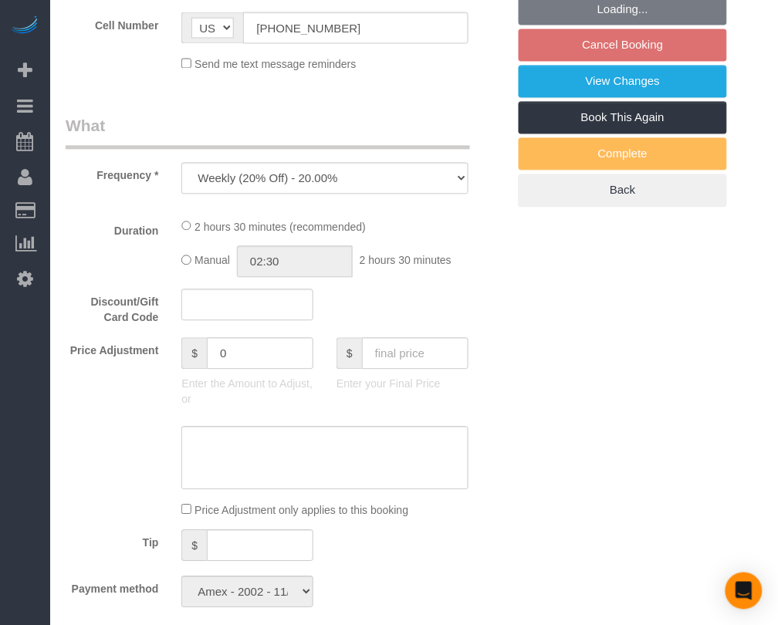
select select "spot3"
select select "1"
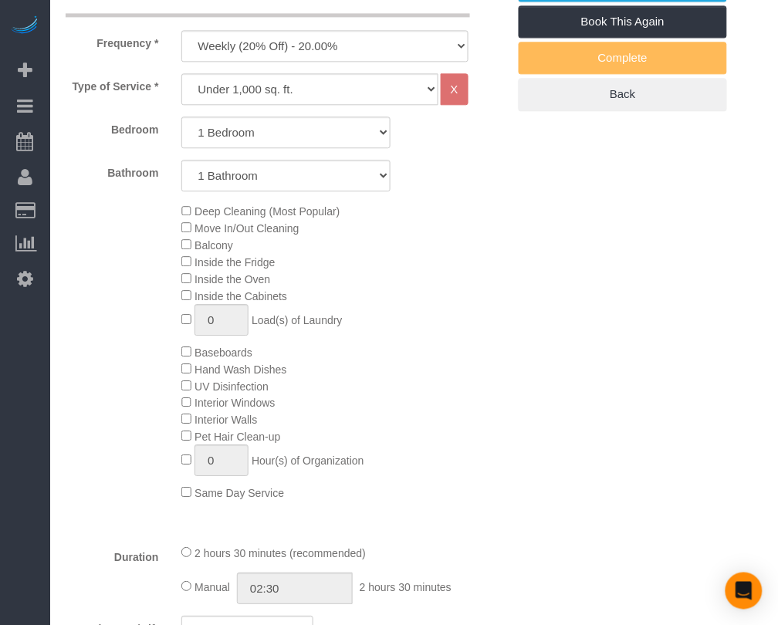
select select "1"
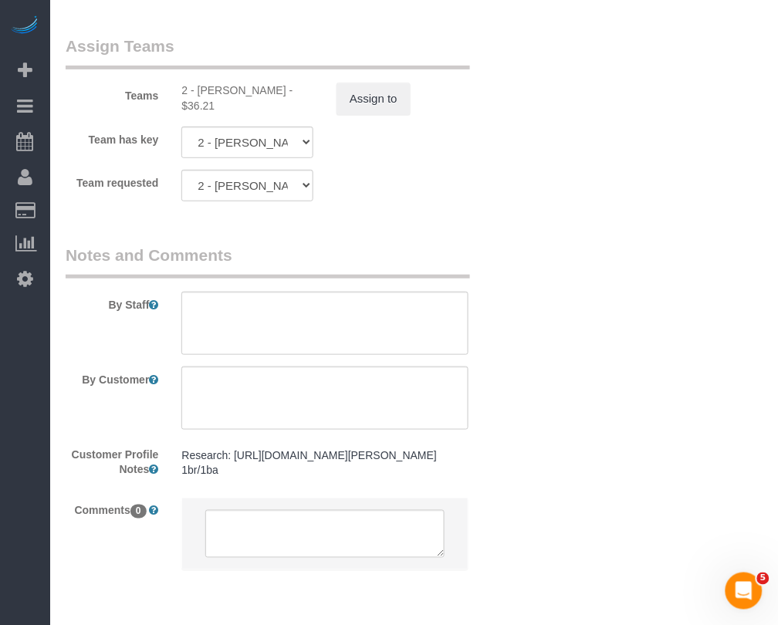
scroll to position [2197, 0]
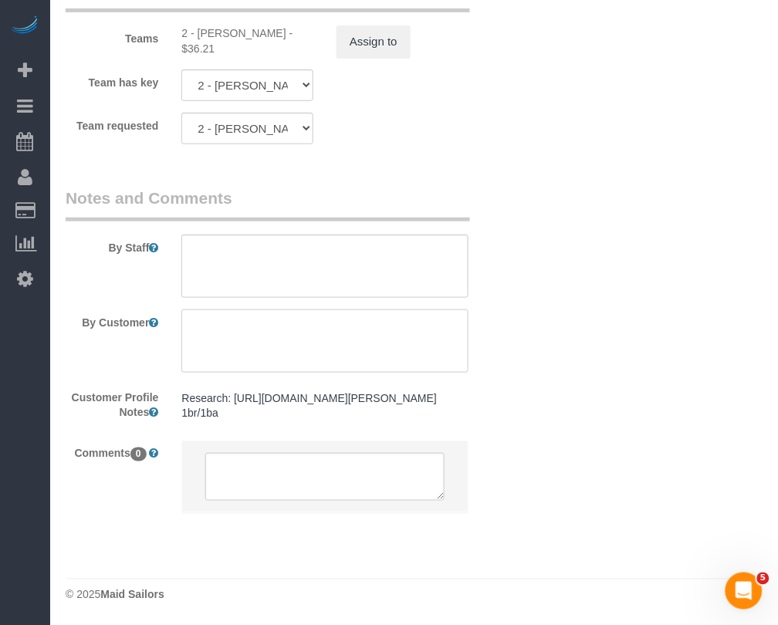
click at [376, 322] on textarea at bounding box center [324, 340] width 286 height 63
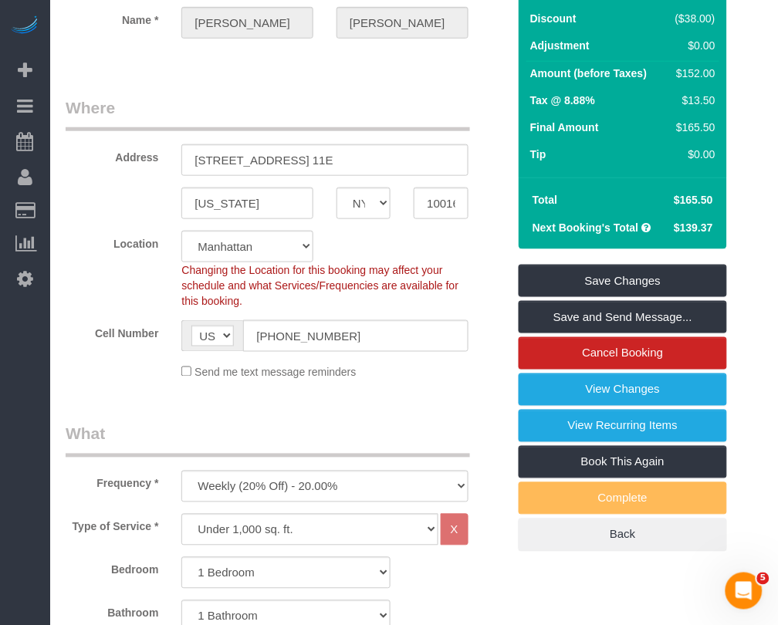
scroll to position [172, 0]
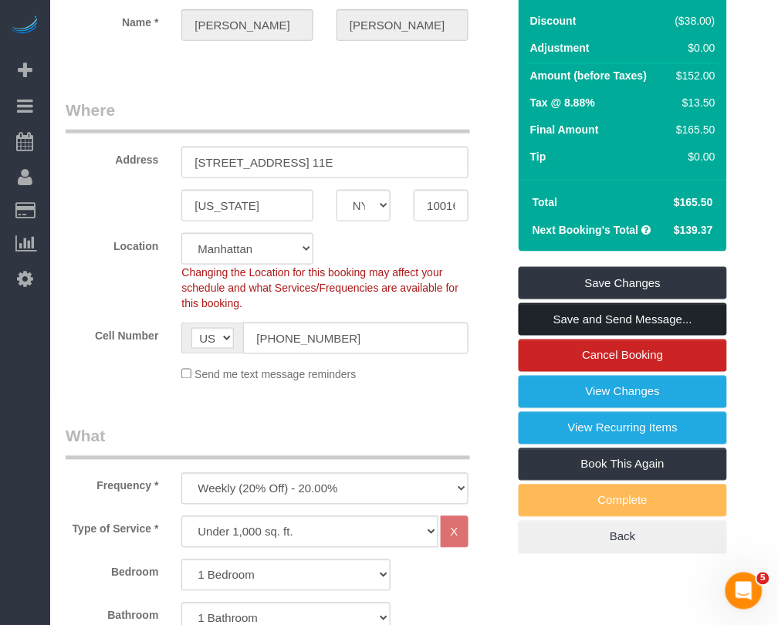
type textarea "Please clean the inside fridge thoroughly"
click at [598, 322] on link "Save and Send Message..." at bounding box center [622, 319] width 208 height 32
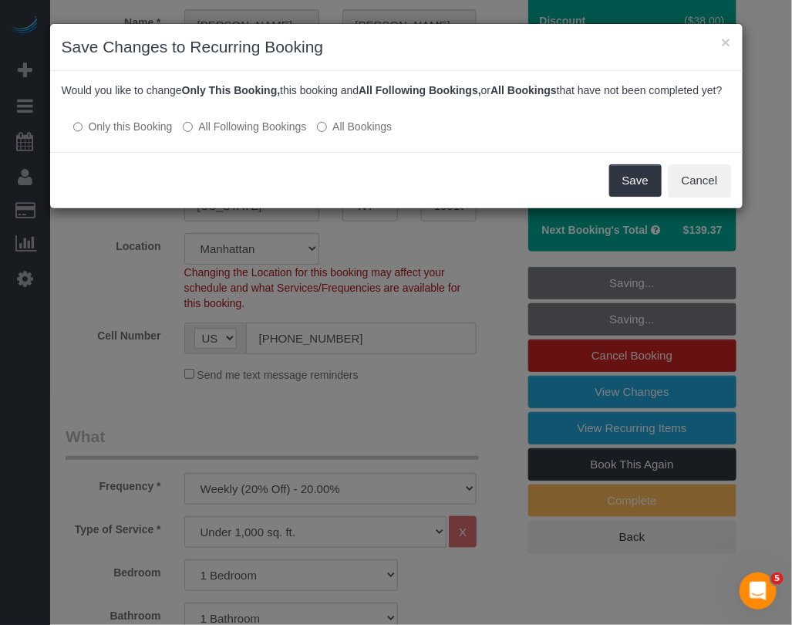
click at [515, 565] on div "× Save Changes to Recurring Booking Would you like to change Only This Booking,…" at bounding box center [396, 312] width 792 height 625
click at [631, 195] on button "Save" at bounding box center [635, 180] width 52 height 32
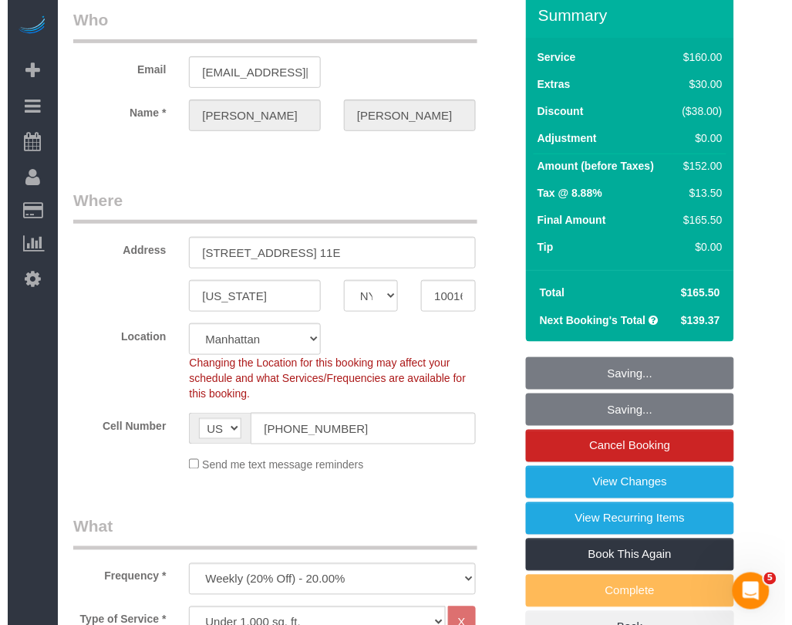
scroll to position [0, 0]
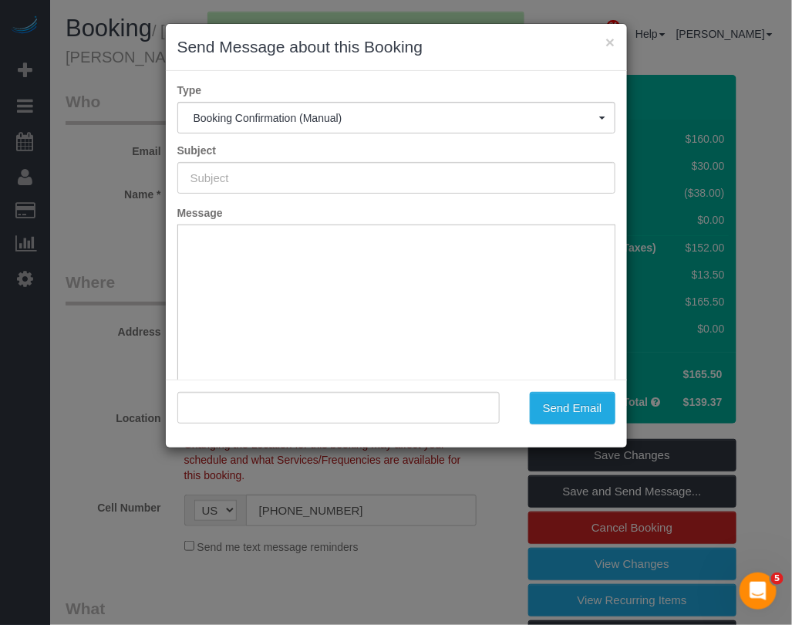
type input "Cleaning Confirmed for 10/02/2025 at 11:00am"
type input ""Theodore Mahlum" <tedmahlum@gmail.com>"
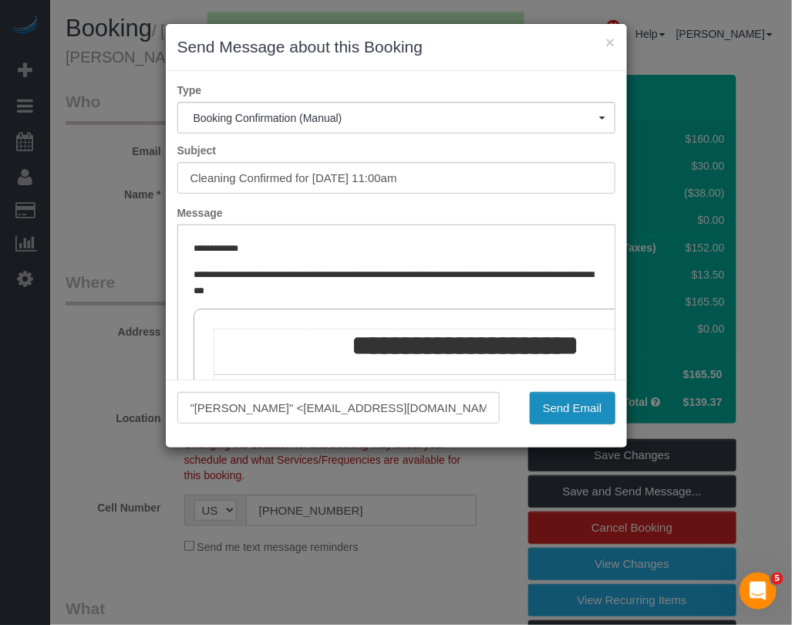
click at [581, 417] on button "Send Email" at bounding box center [573, 408] width 86 height 32
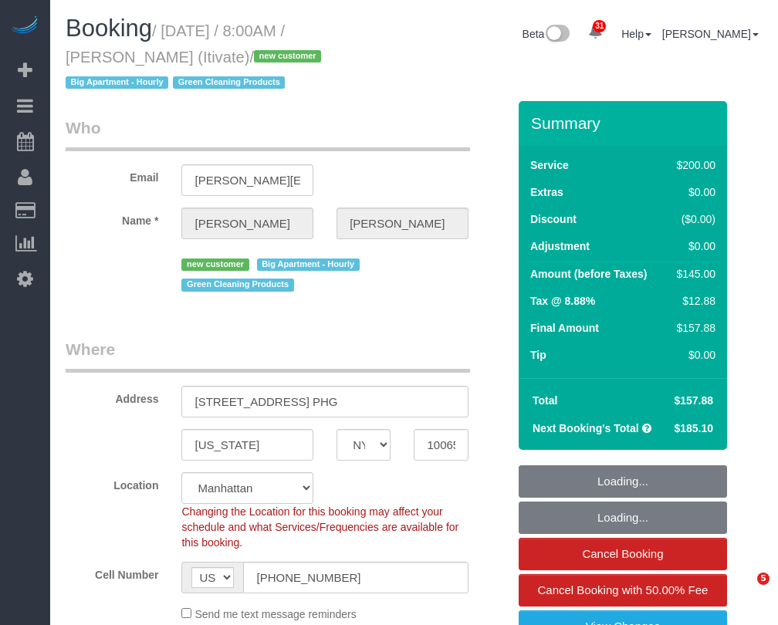
select select "NY"
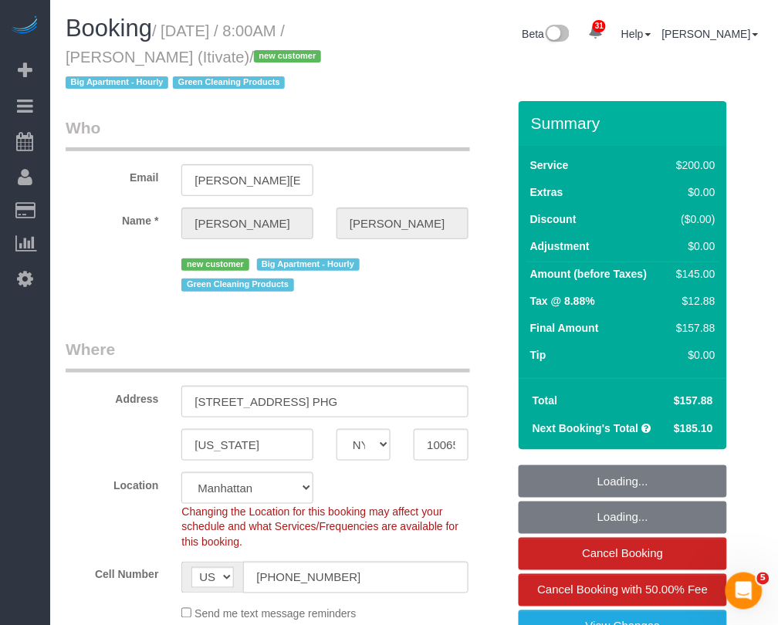
select select "string:stripe-pm_1SD47w4VGloSiKo7chgJo944"
select select "150"
select select "object:917"
select select "spot1"
select select "number:89"
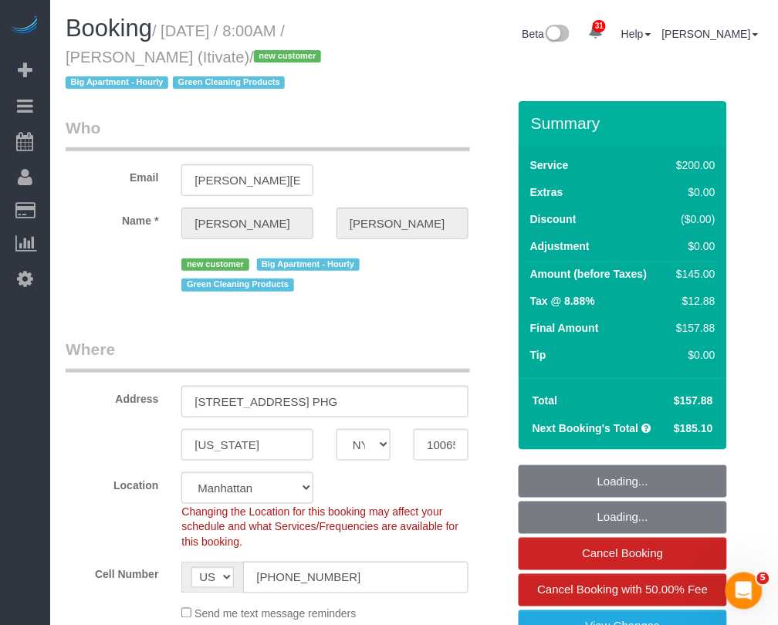
select select "number:90"
select select "number:15"
select select "number:6"
select select "object:1070"
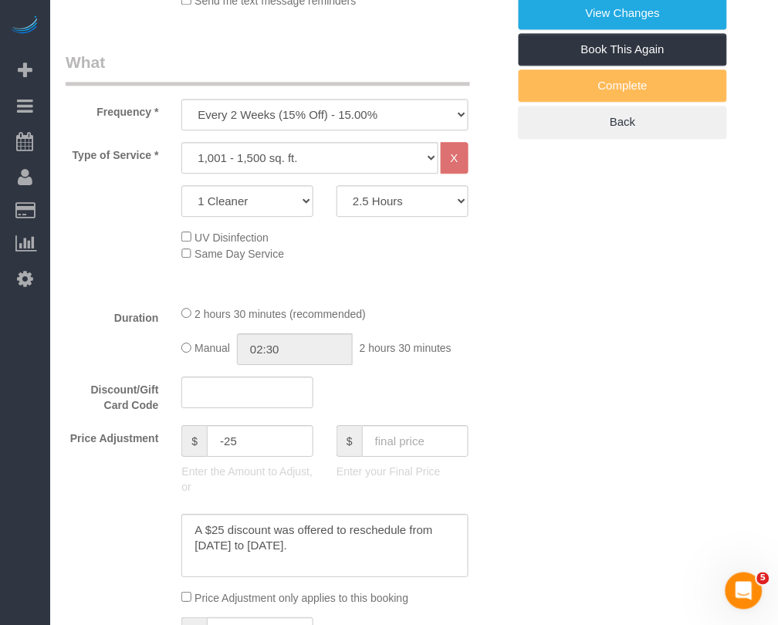
scroll to position [579, 0]
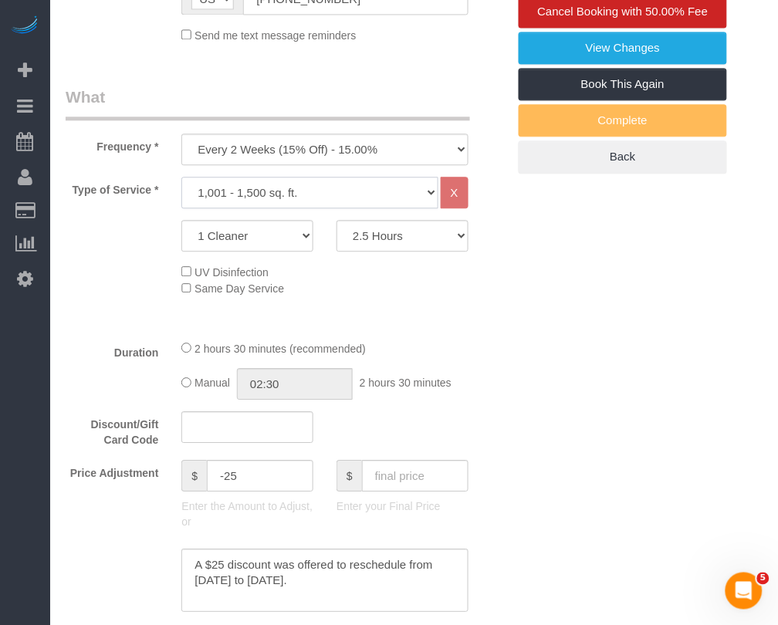
click at [333, 185] on select "Under 1,000 sq. ft. 1,001 - 1,500 sq. ft. 1,500+ sq. ft. Custom Cleaning Office…" at bounding box center [309, 193] width 256 height 32
click at [181, 177] on select "Under 1,000 sq. ft. 1,001 - 1,500 sq. ft. 1,500+ sq. ft. Custom Cleaning Office…" at bounding box center [309, 193] width 256 height 32
click at [302, 243] on select "1 Cleaner 2 Cleaners 3 Cleaners 4 Cleaners 5 Cleaners" at bounding box center [247, 236] width 132 height 32
click at [380, 268] on div "UV Disinfection Same Day Service" at bounding box center [344, 280] width 348 height 34
click at [403, 193] on select "Under 1,000 sq. ft. 1,001 - 1,500 sq. ft. 1,500+ sq. ft. Custom Cleaning Office…" at bounding box center [309, 193] width 256 height 32
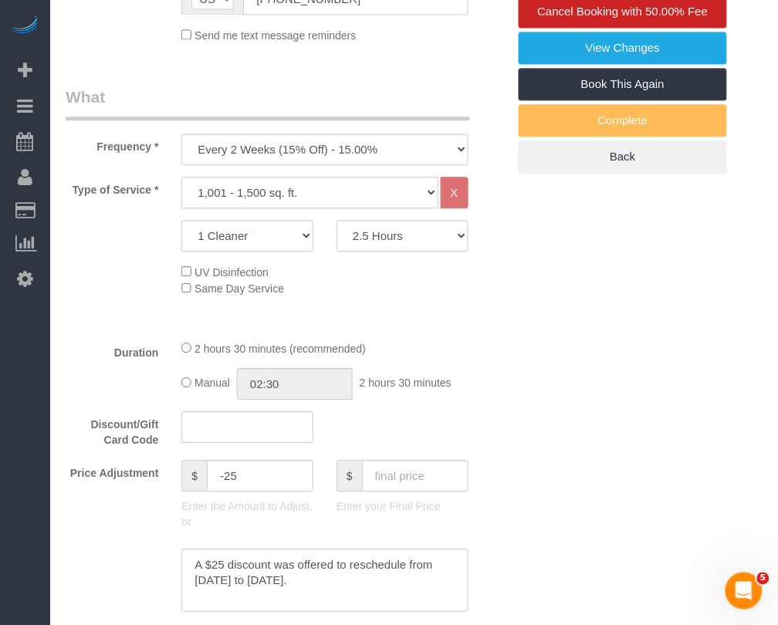
select select "216"
click at [181, 177] on select "Under 1,000 sq. ft. 1,001 - 1,500 sq. ft. 1,500+ sq. ft. Custom Cleaning Office…" at bounding box center [309, 193] width 256 height 32
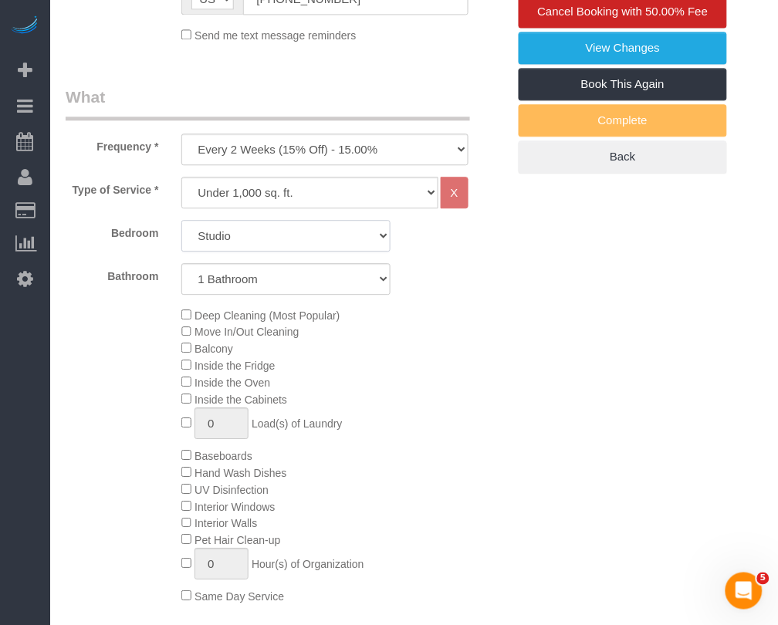
click at [383, 233] on select "Studio 1 Bedroom 2 Bedrooms 3 Bedrooms" at bounding box center [285, 236] width 209 height 32
select select "2"
click at [181, 220] on select "Studio 1 Bedroom 2 Bedrooms 3 Bedrooms" at bounding box center [285, 236] width 209 height 32
select select "spot54"
click at [382, 285] on select "1 Bathroom 2 Bathrooms" at bounding box center [285, 279] width 209 height 32
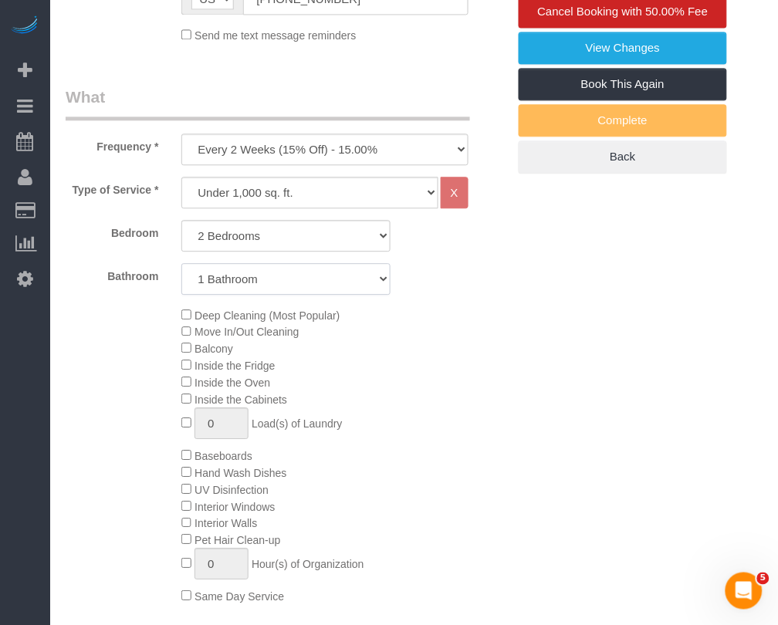
click at [181, 263] on select "1 Bathroom 2 Bathrooms" at bounding box center [285, 279] width 209 height 32
select select "spot107"
click at [283, 274] on select "1 Bathroom 2 Bathrooms" at bounding box center [285, 279] width 209 height 32
select select "2"
click at [181, 263] on select "1 Bathroom 2 Bathrooms" at bounding box center [285, 279] width 209 height 32
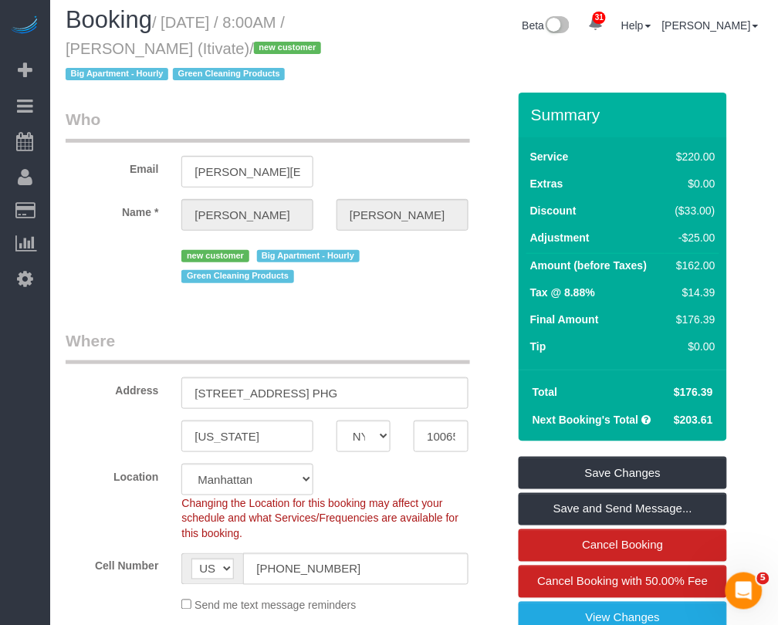
scroll to position [0, 0]
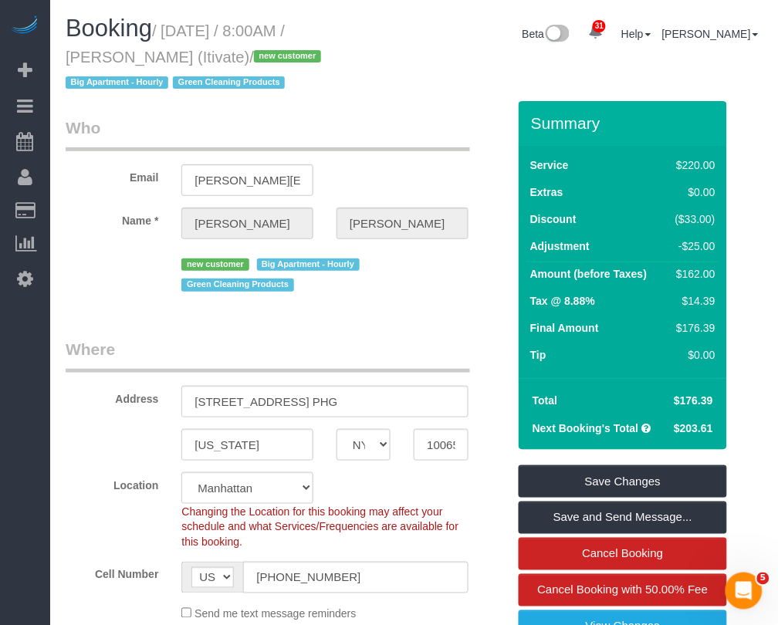
select select "spot160"
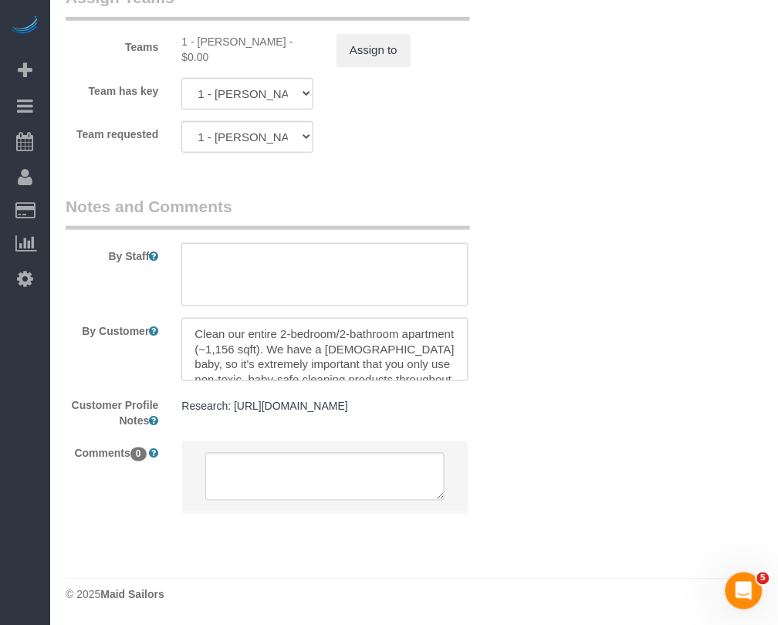
click at [428, 405] on pre "Research: [URL][DOMAIN_NAME]" at bounding box center [324, 406] width 286 height 15
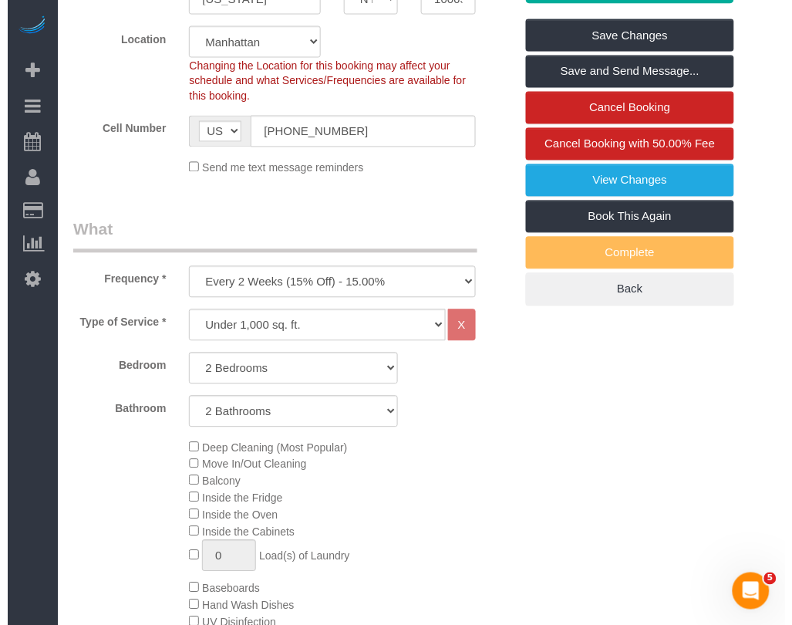
scroll to position [320, 0]
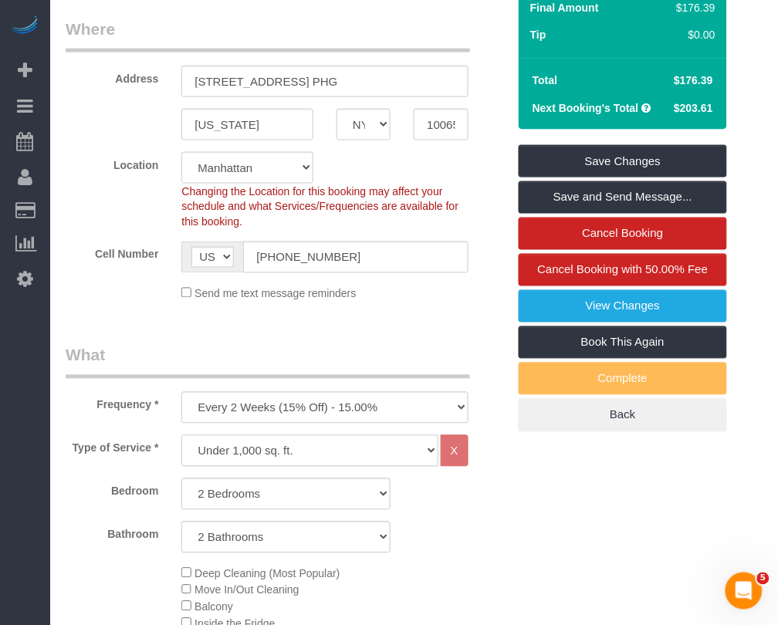
click at [379, 444] on select "Under 1,000 sq. ft. 1,001 - 1,500 sq. ft. 1,500+ sq. ft. Custom Cleaning Office…" at bounding box center [309, 451] width 256 height 32
select select "308"
click at [181, 435] on select "Under 1,000 sq. ft. 1,001 - 1,500 sq. ft. 1,500+ sq. ft. Custom Cleaning Office…" at bounding box center [309, 451] width 256 height 32
select select "1"
select select "120"
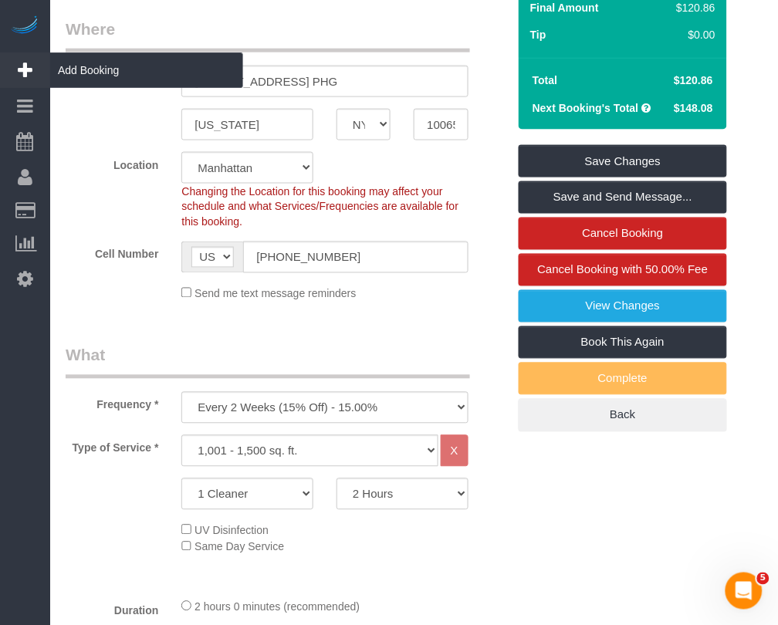
select select "spot213"
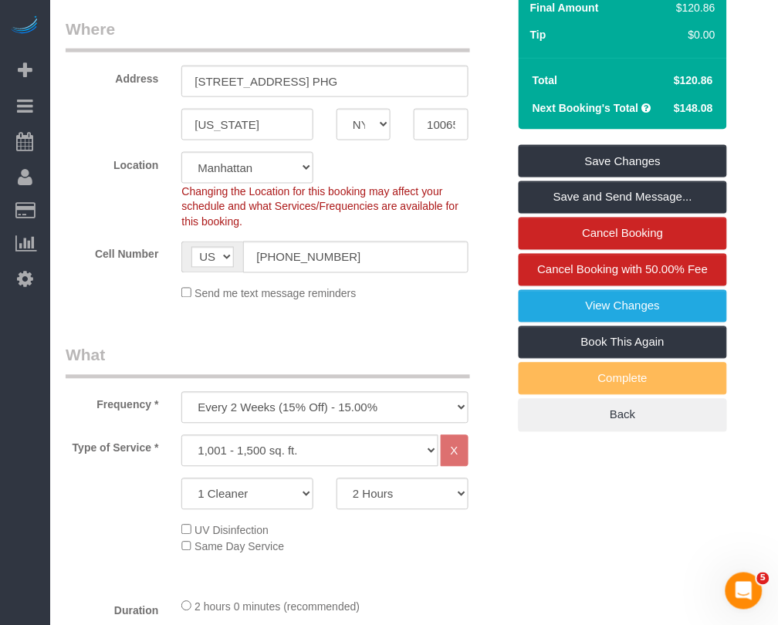
click at [484, 571] on div "Type of Service * Under 1,000 sq. ft. 1,001 - 1,500 sq. ft. 1,500+ sq. ft. Cust…" at bounding box center [286, 510] width 441 height 151
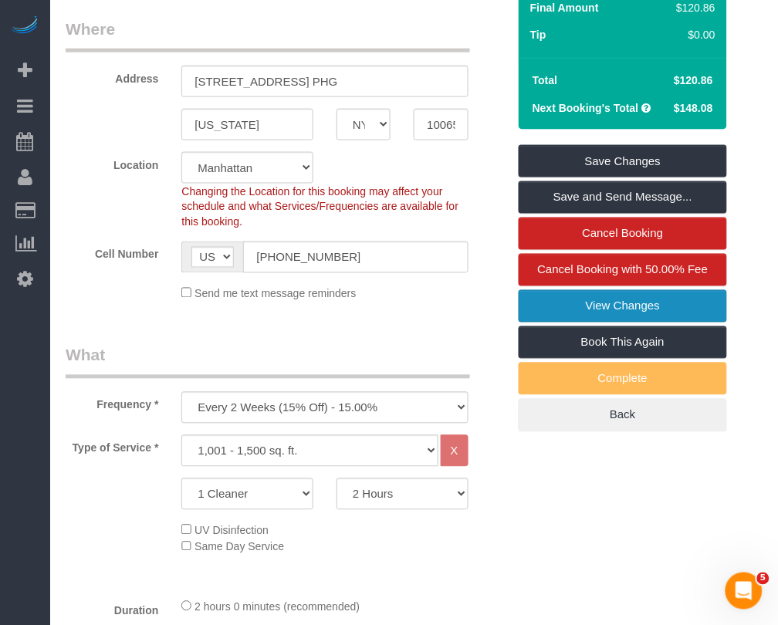
click at [587, 311] on link "View Changes" at bounding box center [622, 306] width 208 height 32
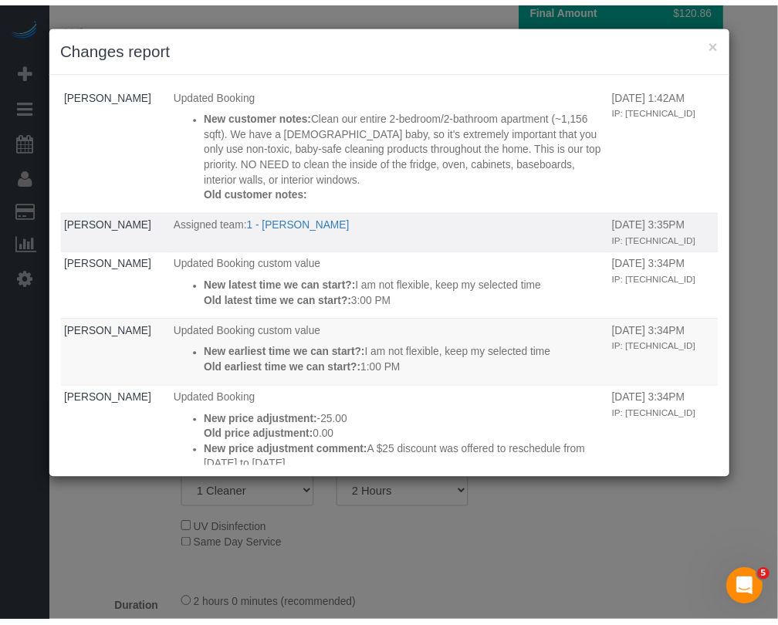
scroll to position [0, 0]
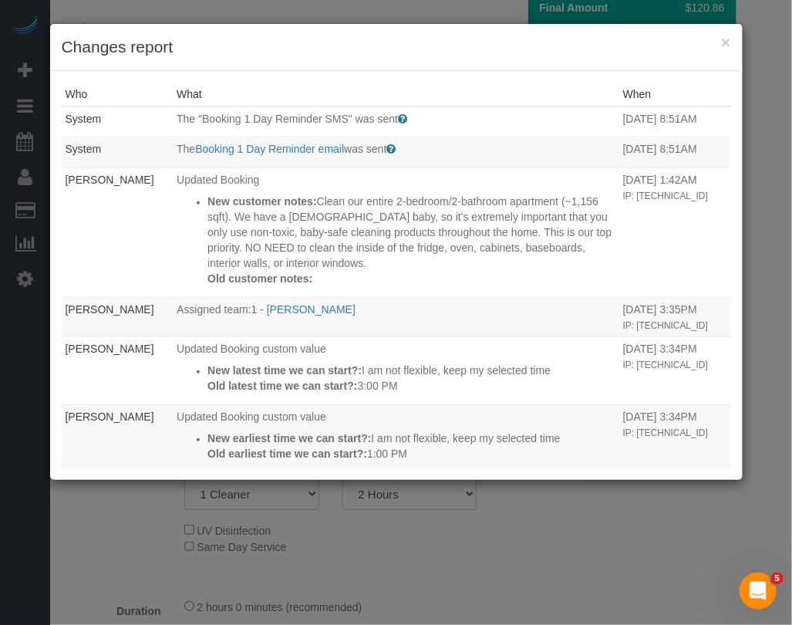
click at [120, 538] on div "× Changes report Who What When System The "Booking 1 Day Reminder SMS" was sent…" at bounding box center [396, 312] width 792 height 625
click at [724, 43] on button "×" at bounding box center [725, 42] width 9 height 16
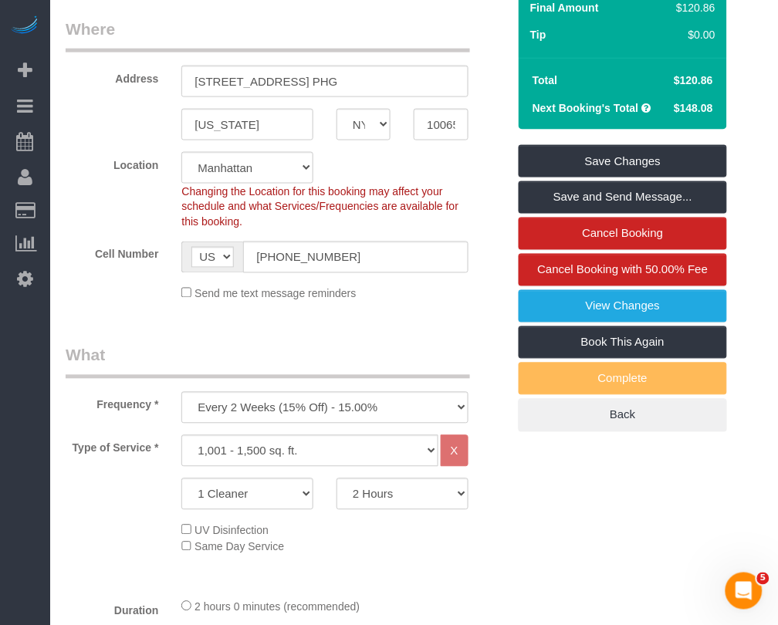
drag, startPoint x: 128, startPoint y: 567, endPoint x: 129, endPoint y: 559, distance: 7.8
click at [128, 565] on div "Type of Service * Under 1,000 sq. ft. 1,001 - 1,500 sq. ft. 1,500+ sq. ft. Cust…" at bounding box center [286, 510] width 441 height 151
click at [501, 558] on div "Type of Service * Under 1,000 sq. ft. 1,001 - 1,500 sq. ft. 1,500+ sq. ft. Cust…" at bounding box center [286, 510] width 441 height 151
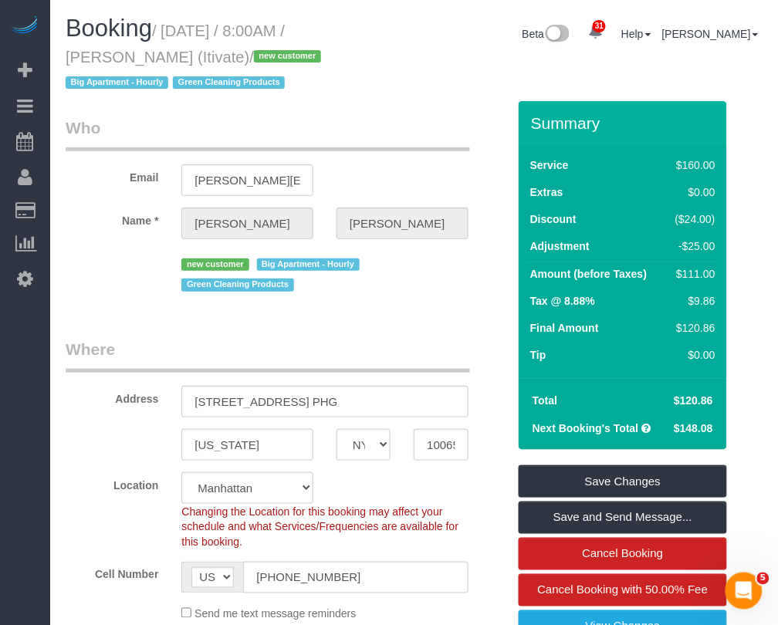
drag, startPoint x: 171, startPoint y: 32, endPoint x: 228, endPoint y: 59, distance: 63.1
click at [228, 59] on small "/ [DATE] / 8:00AM / [PERSON_NAME] (Itivate) / new customer Big Apartment - Hour…" at bounding box center [196, 56] width 260 height 69
copy small "[DATE] / 8:00AM / [PERSON_NAME] (Itivate)"
drag, startPoint x: 106, startPoint y: 542, endPoint x: 167, endPoint y: 514, distance: 67.3
click at [110, 545] on div "Location [GEOGRAPHIC_DATA] [GEOGRAPHIC_DATA] [GEOGRAPHIC_DATA] [GEOGRAPHIC_DATA…" at bounding box center [286, 511] width 464 height 78
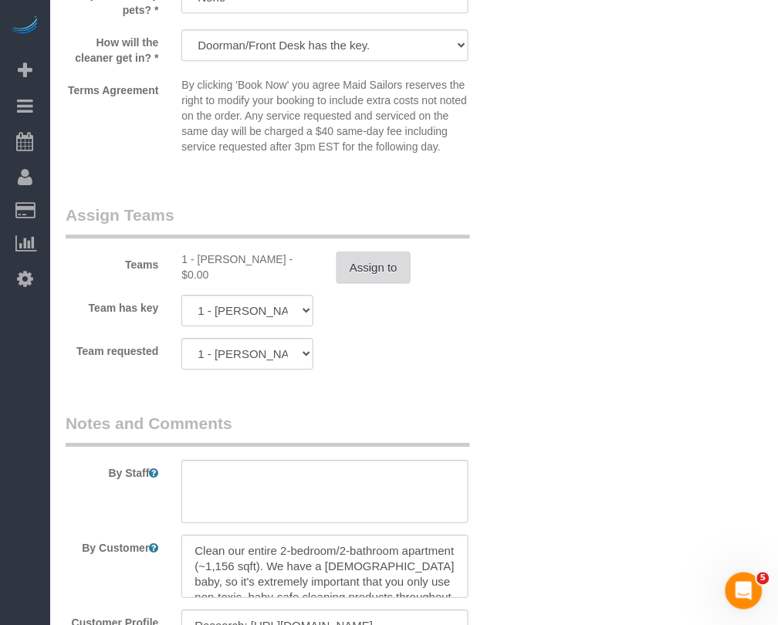
scroll to position [1832, 0]
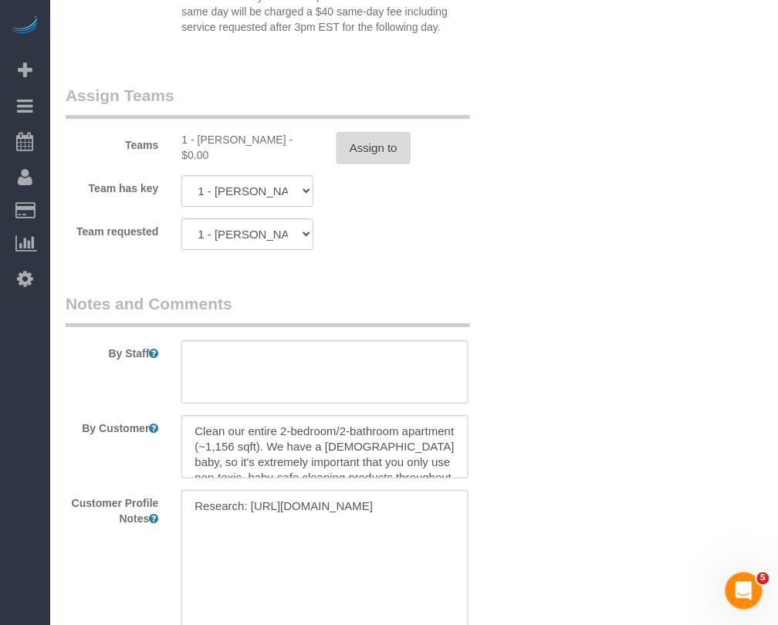
click at [374, 148] on button "Assign to" at bounding box center [373, 148] width 74 height 32
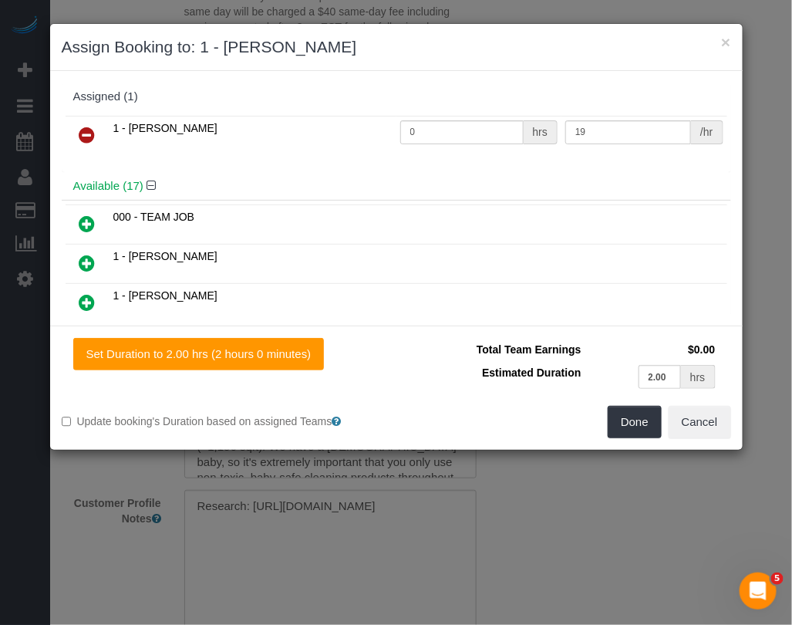
click at [100, 133] on link at bounding box center [87, 135] width 36 height 31
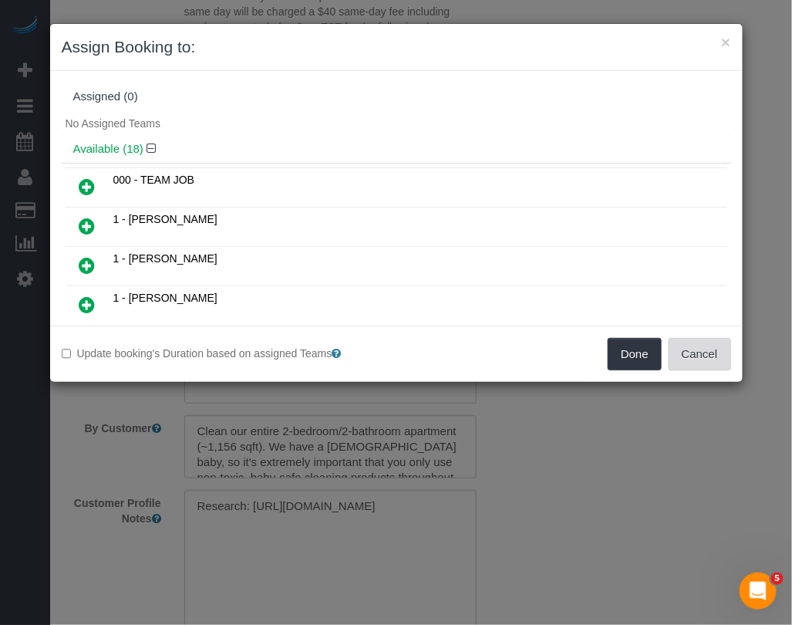
click at [697, 343] on button "Cancel" at bounding box center [700, 354] width 62 height 32
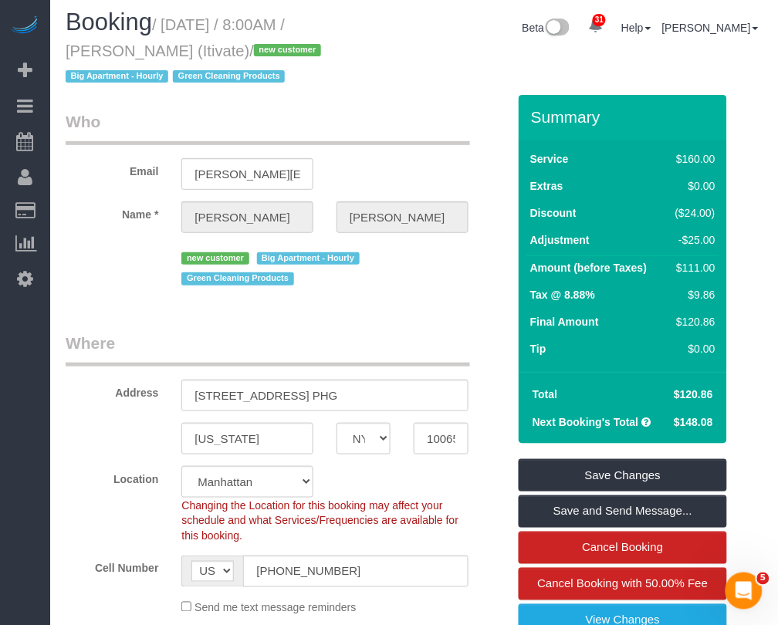
scroll to position [0, 0]
